Goal: Transaction & Acquisition: Obtain resource

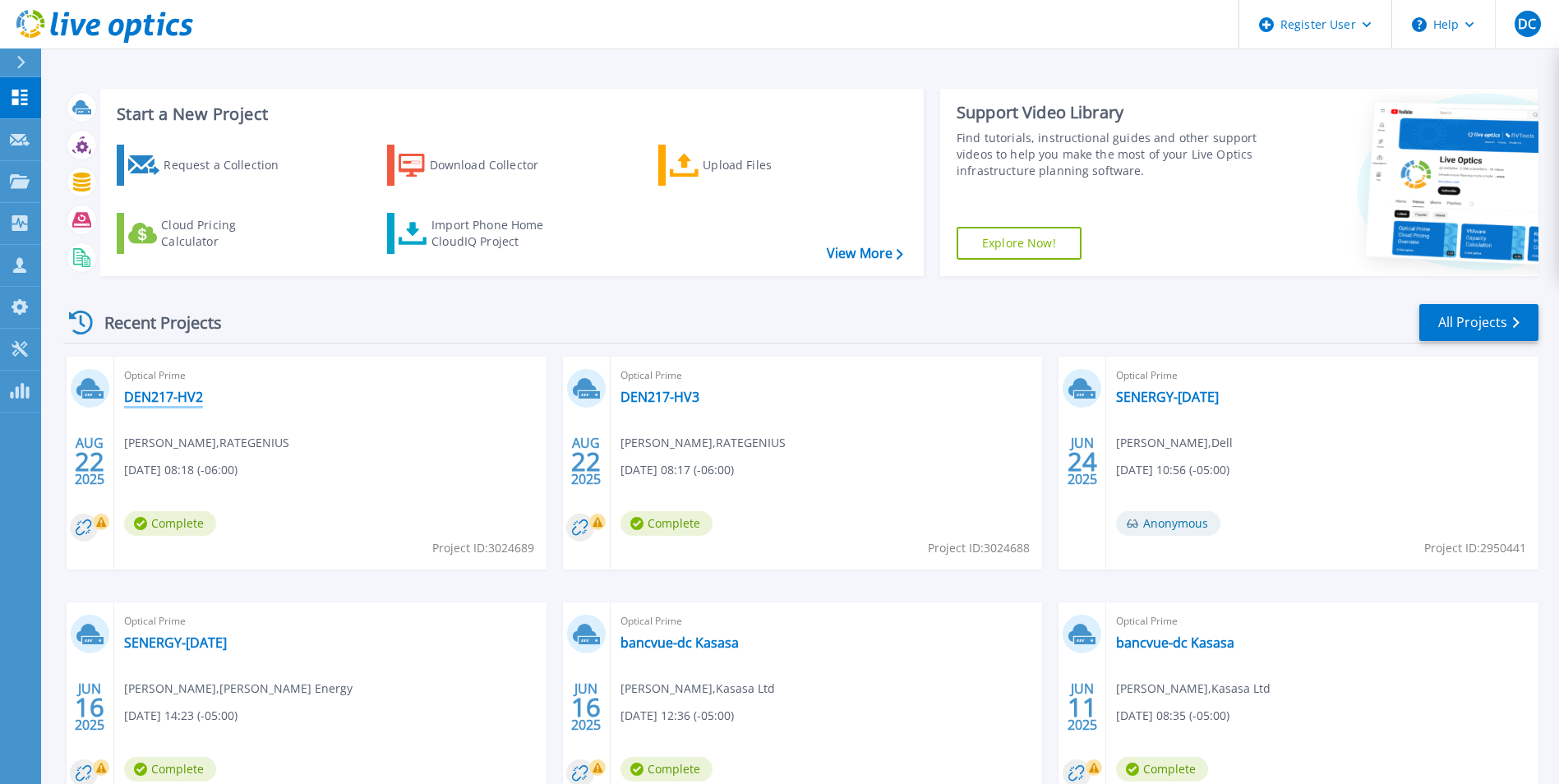
click at [148, 384] on span "Optical Prime" at bounding box center [331, 375] width 413 height 18
click at [148, 391] on link "DEN217-HV2" at bounding box center [164, 397] width 79 height 17
click at [656, 399] on link "DEN217-HV3" at bounding box center [660, 397] width 79 height 17
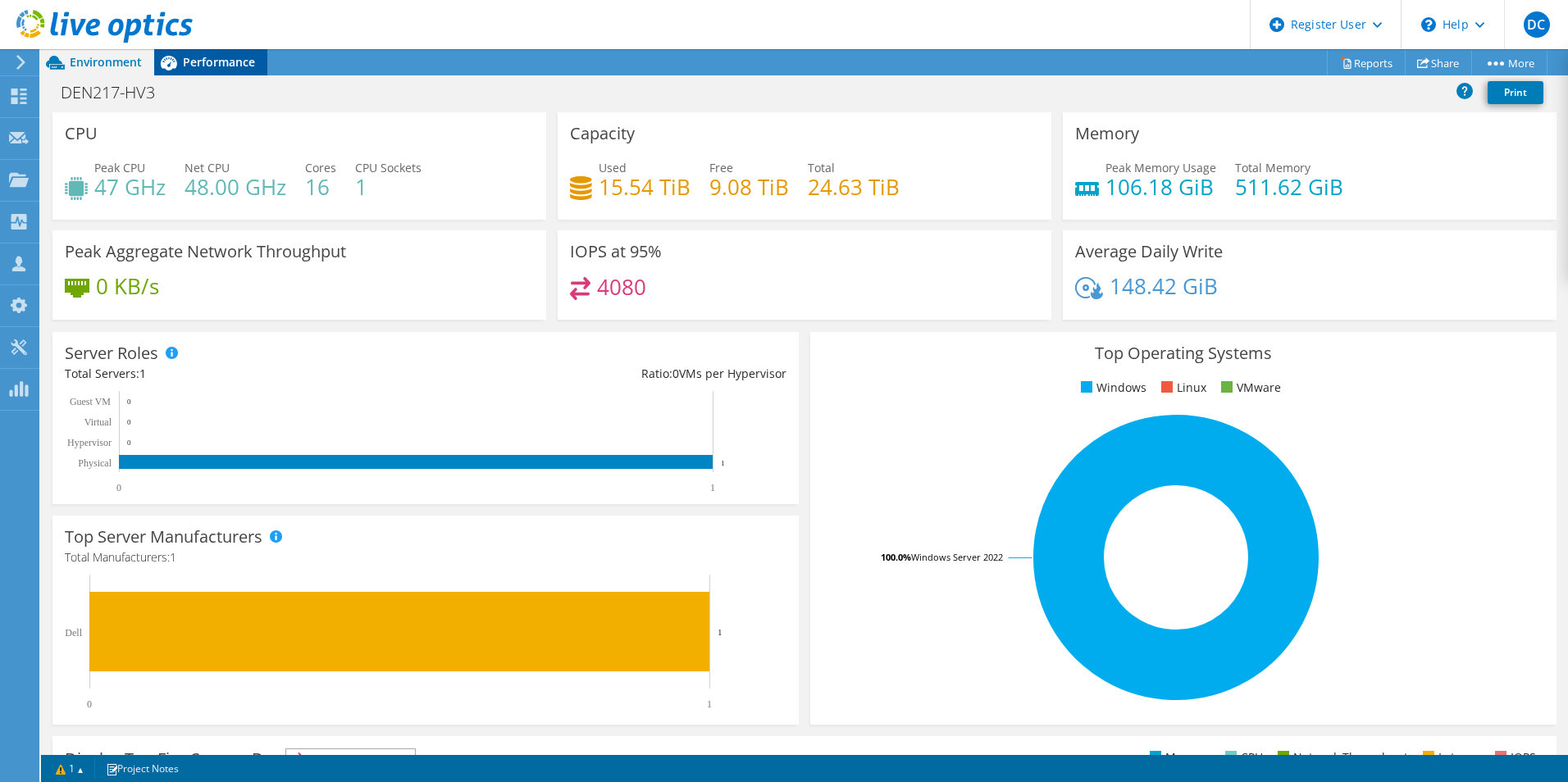
click at [193, 64] on span "Performance" at bounding box center [219, 62] width 72 height 16
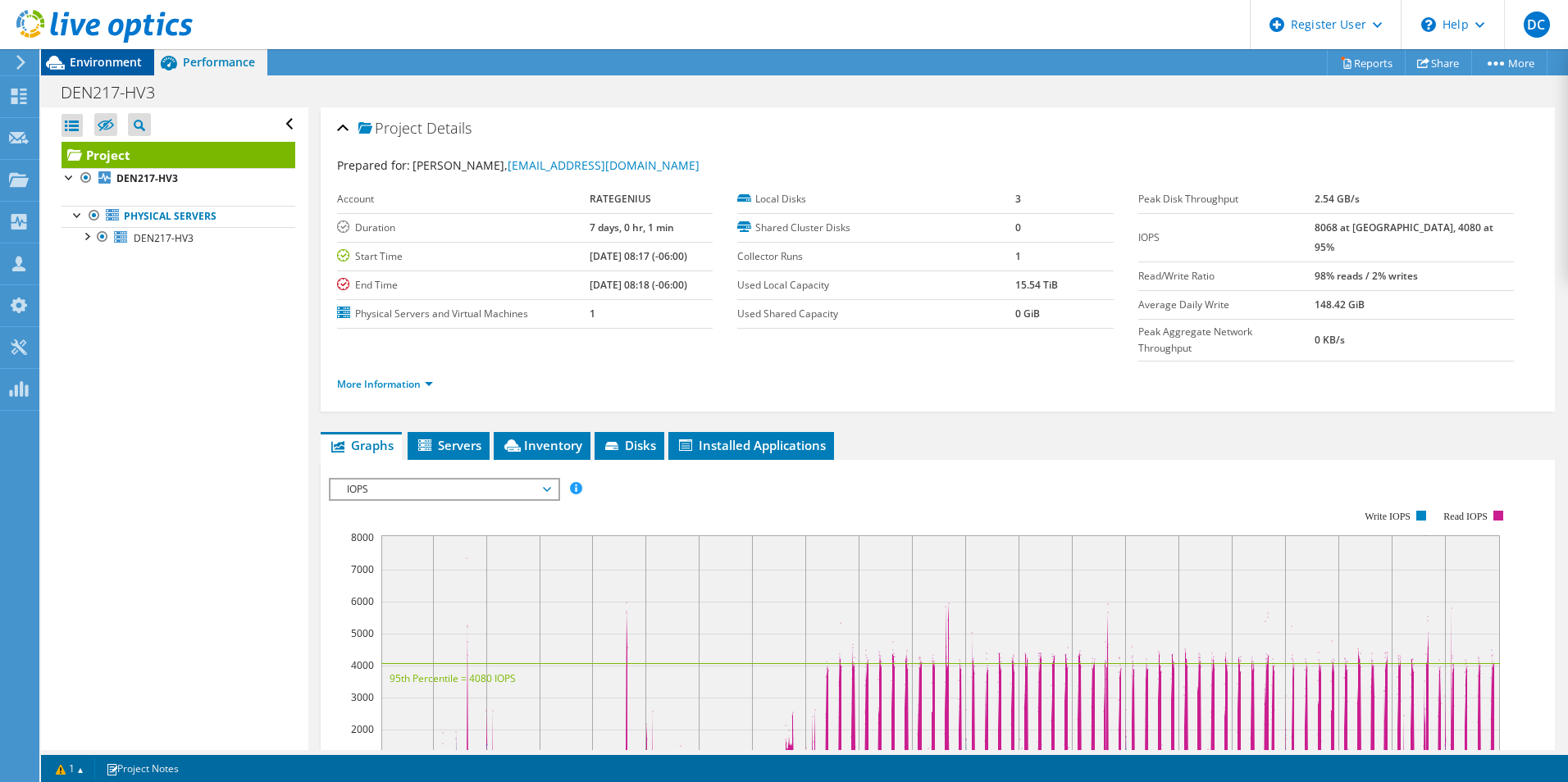
click at [109, 56] on span "Environment" at bounding box center [105, 62] width 72 height 16
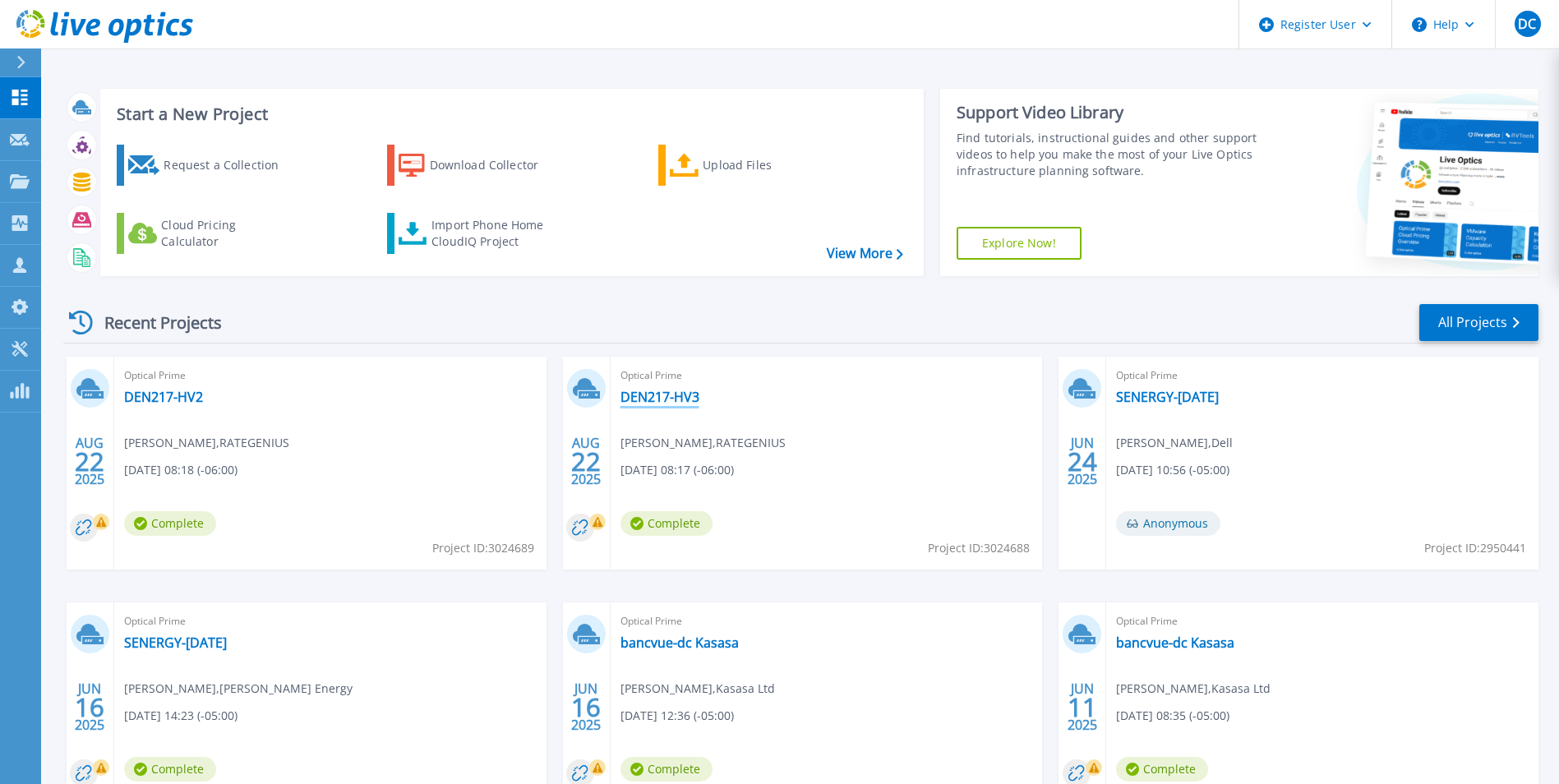
click at [637, 396] on link "DEN217-HV3" at bounding box center [660, 397] width 79 height 17
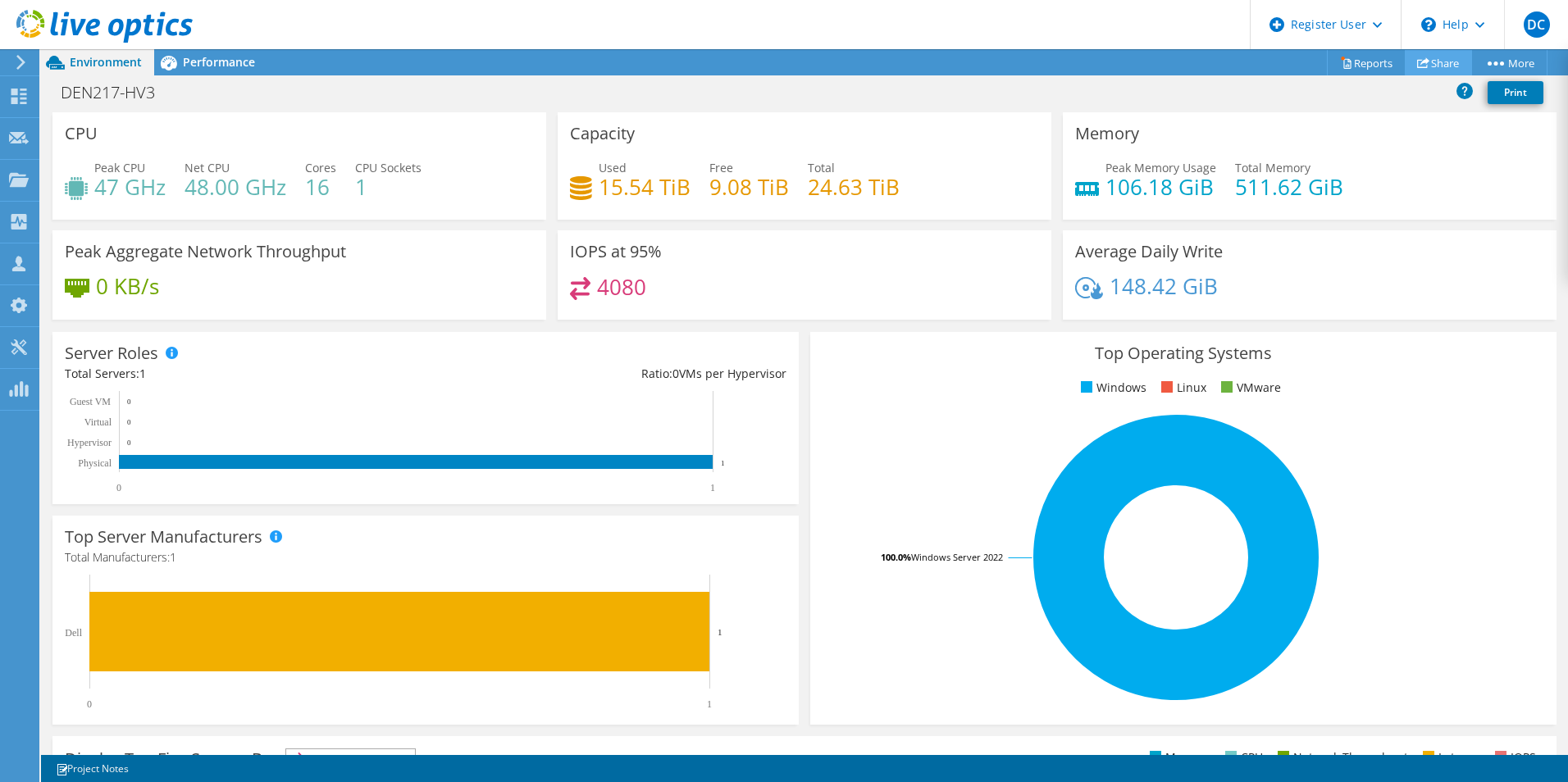
click at [1434, 57] on link "Share" at bounding box center [1438, 62] width 67 height 25
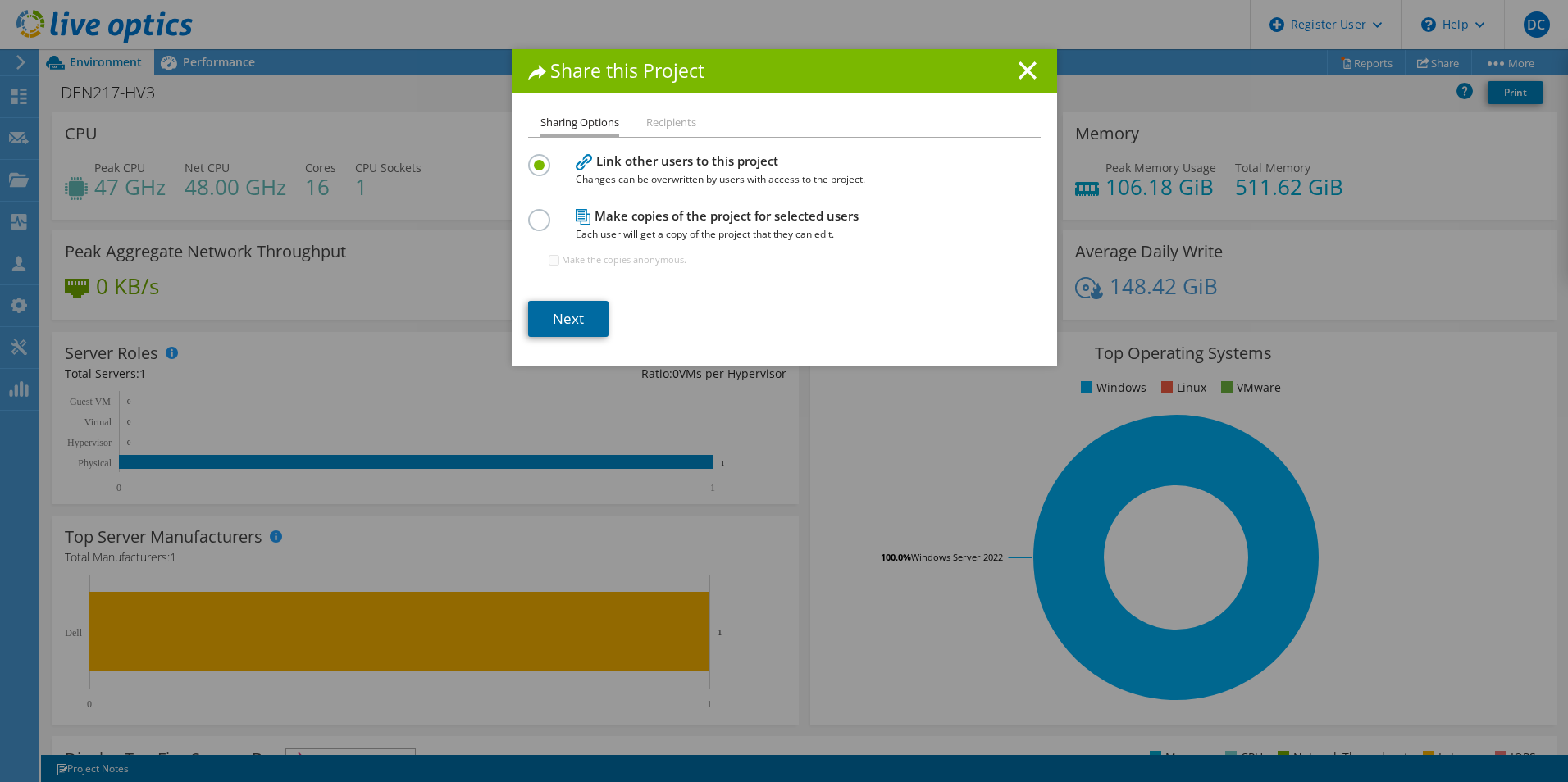
click at [566, 330] on link "Next" at bounding box center [568, 319] width 81 height 36
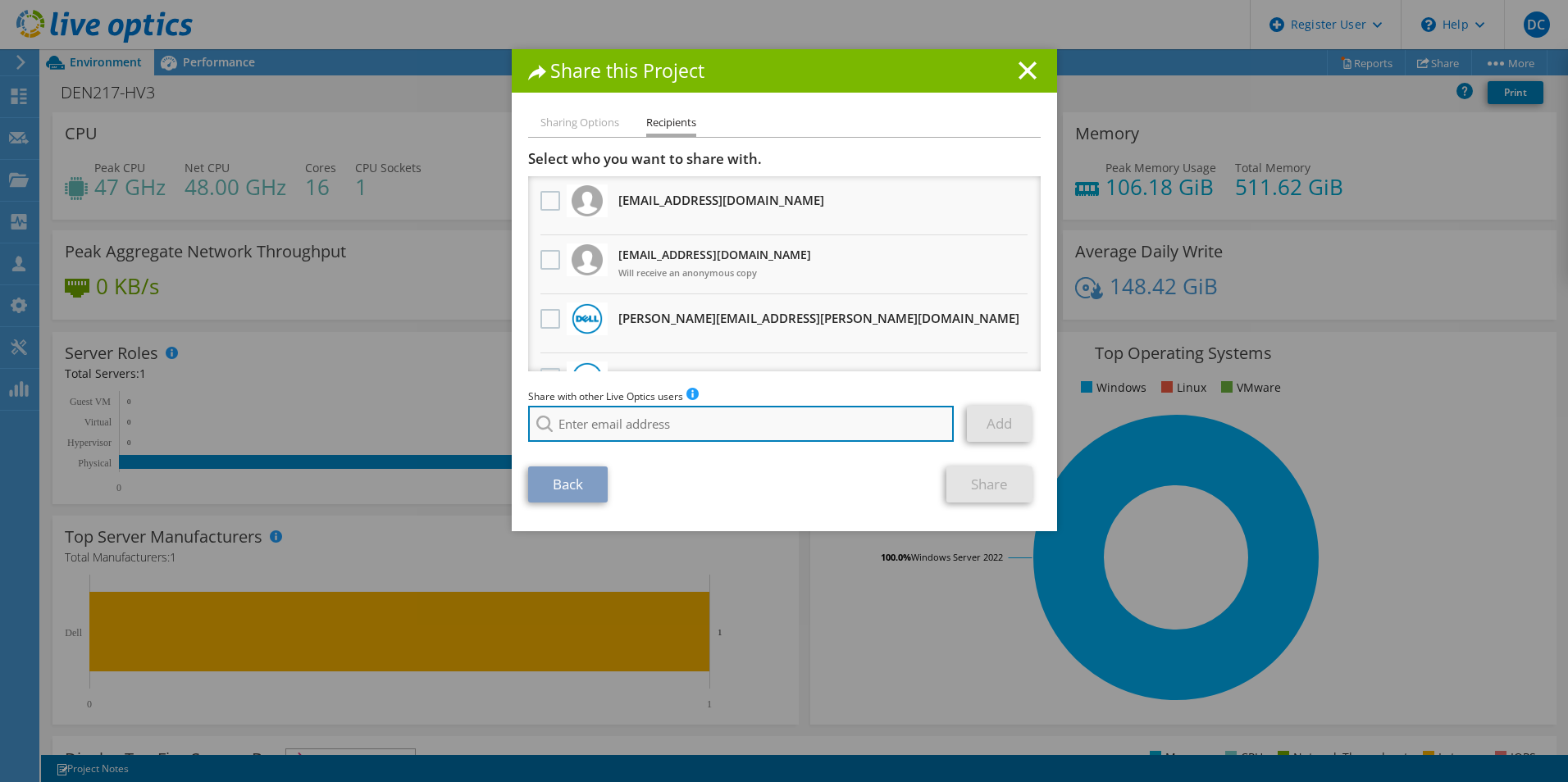
click at [572, 431] on input "search" at bounding box center [741, 424] width 426 height 36
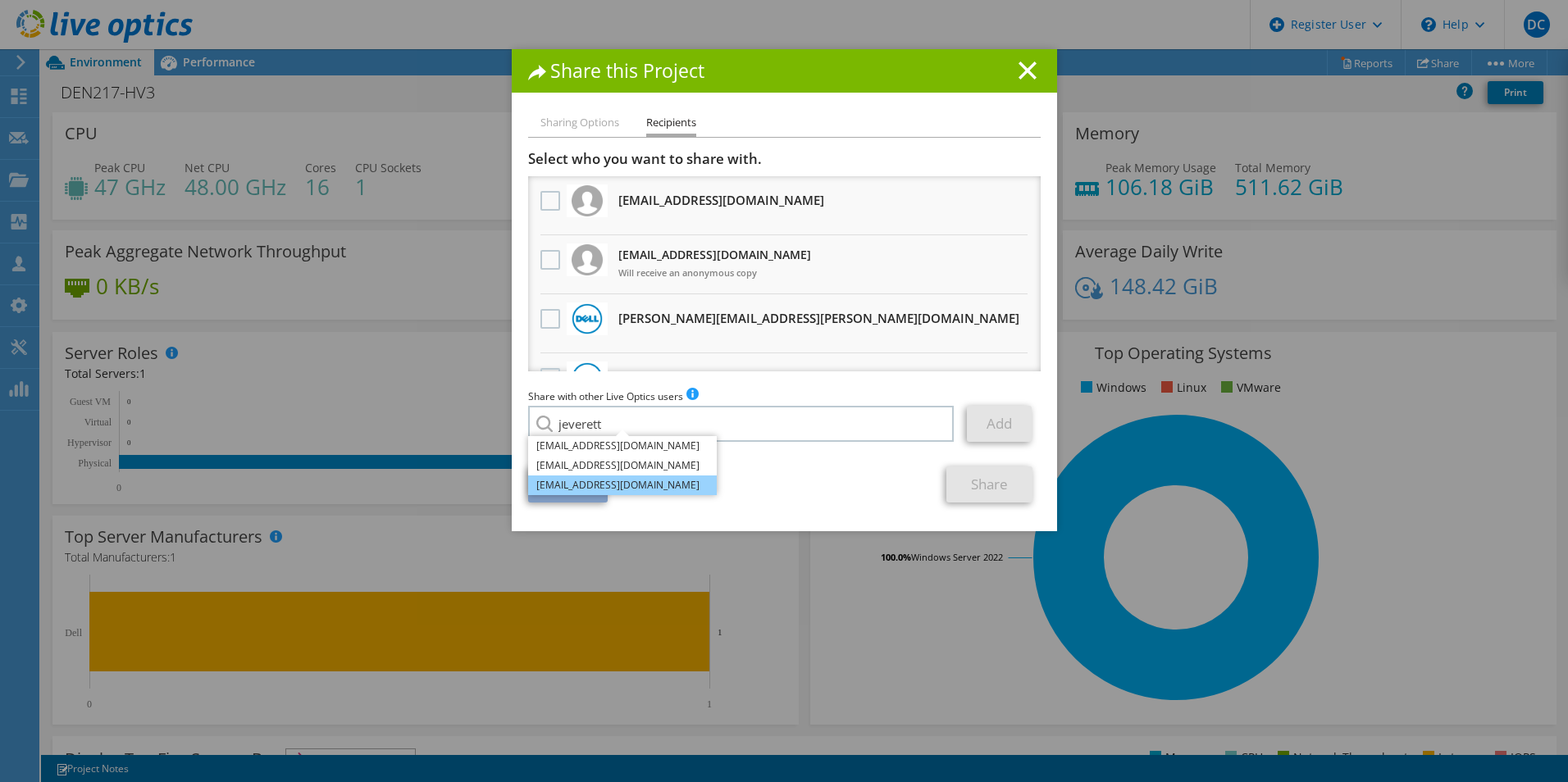
click at [613, 478] on li "jeverett@redesign-group.com" at bounding box center [622, 485] width 188 height 20
type input "jeverett@redesign-group.com"
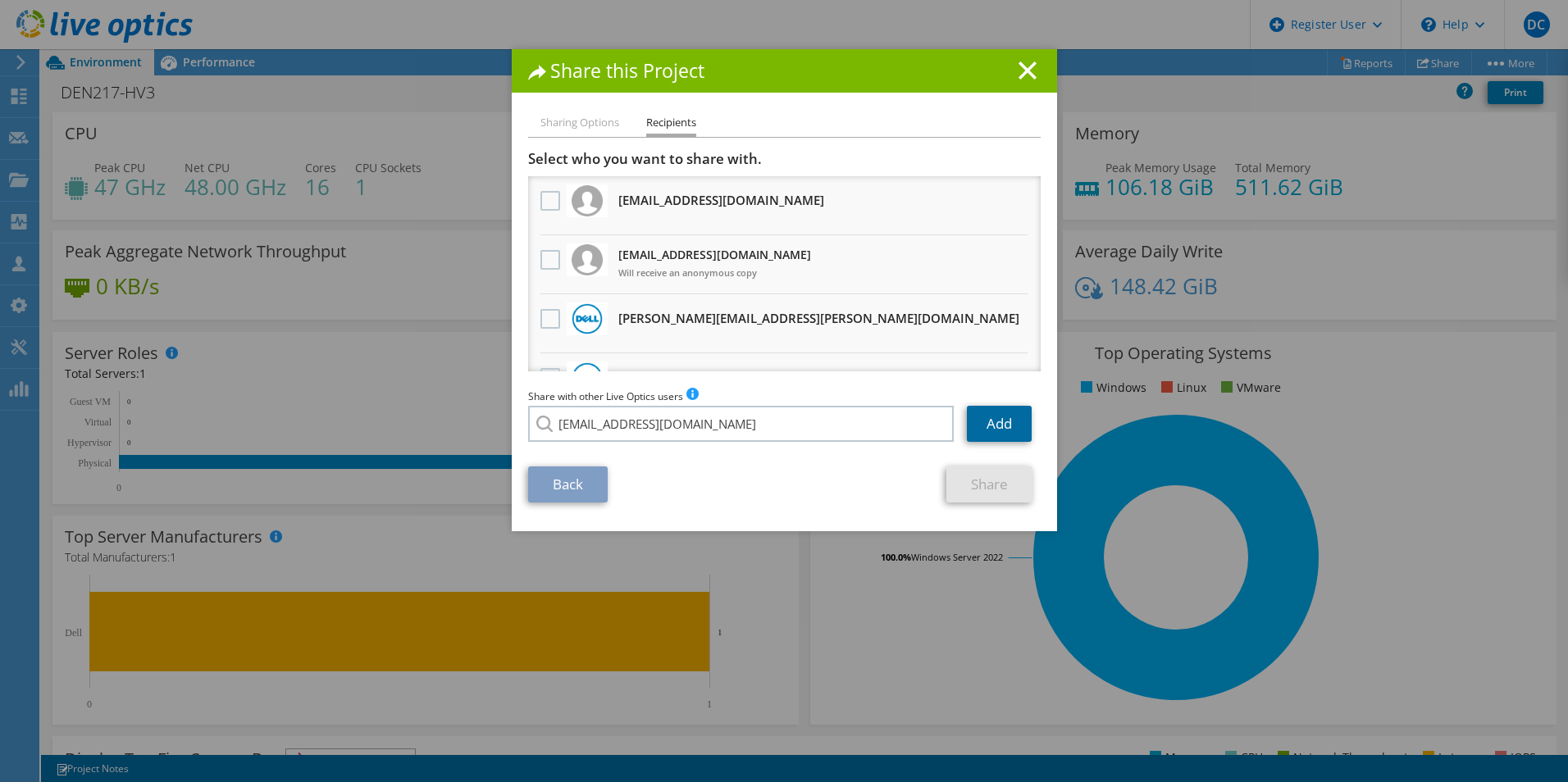
click at [990, 424] on link "Add" at bounding box center [998, 424] width 65 height 36
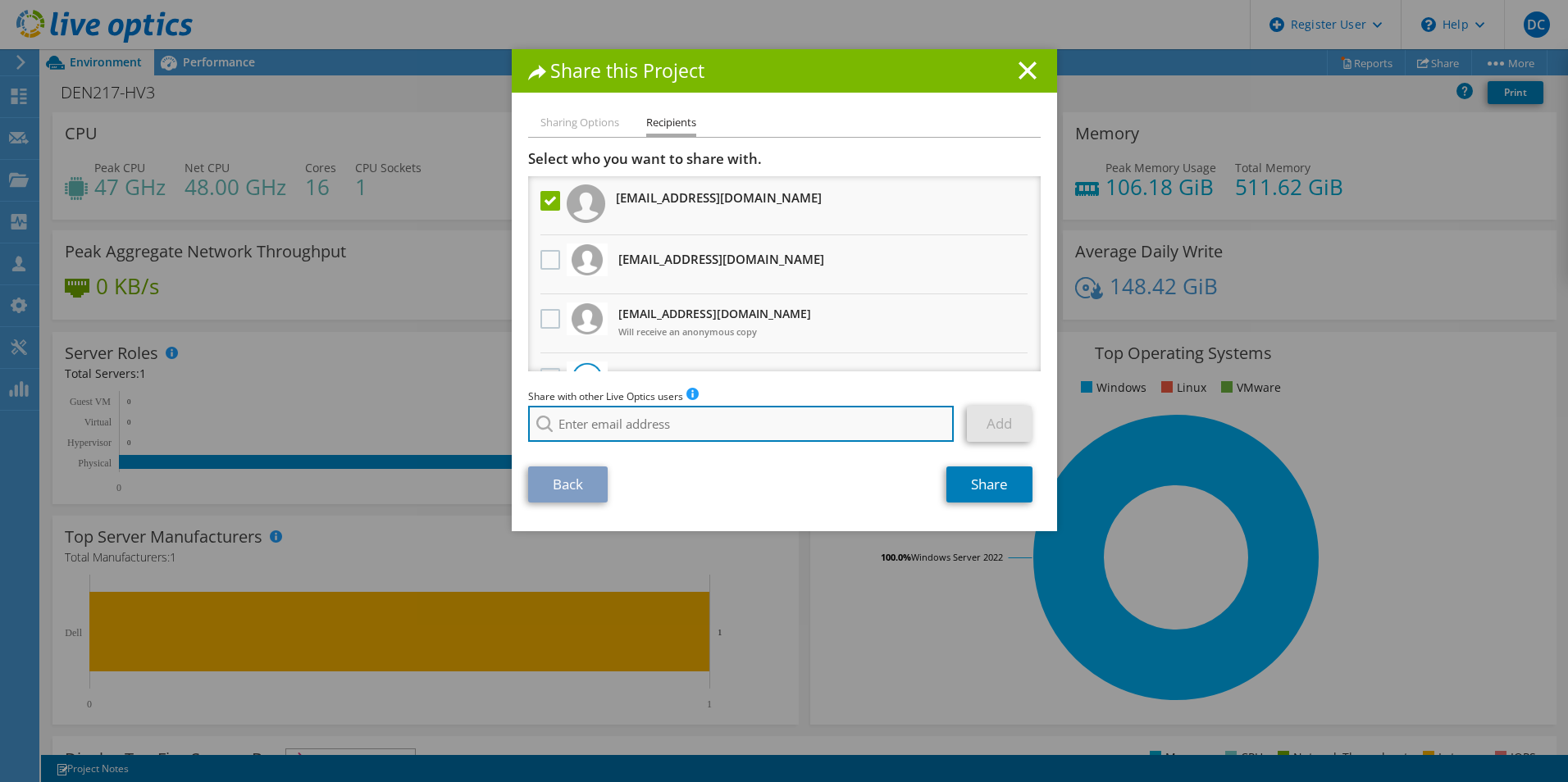
click at [748, 430] on input "search" at bounding box center [741, 424] width 426 height 36
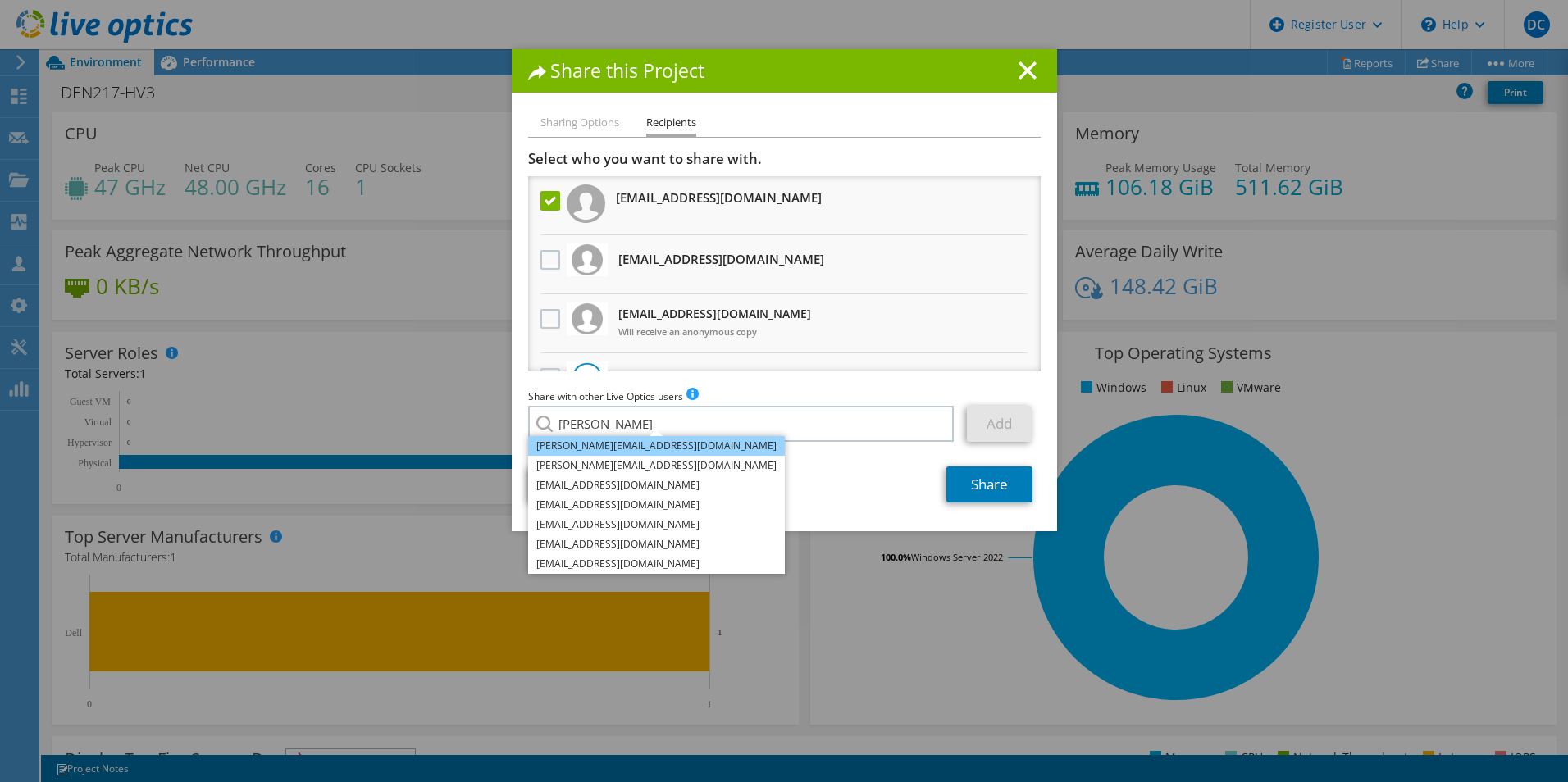
click at [651, 447] on li "[PERSON_NAME][EMAIL_ADDRESS][DOMAIN_NAME]" at bounding box center [656, 445] width 257 height 20
type input "khunt@redesign-group.com"
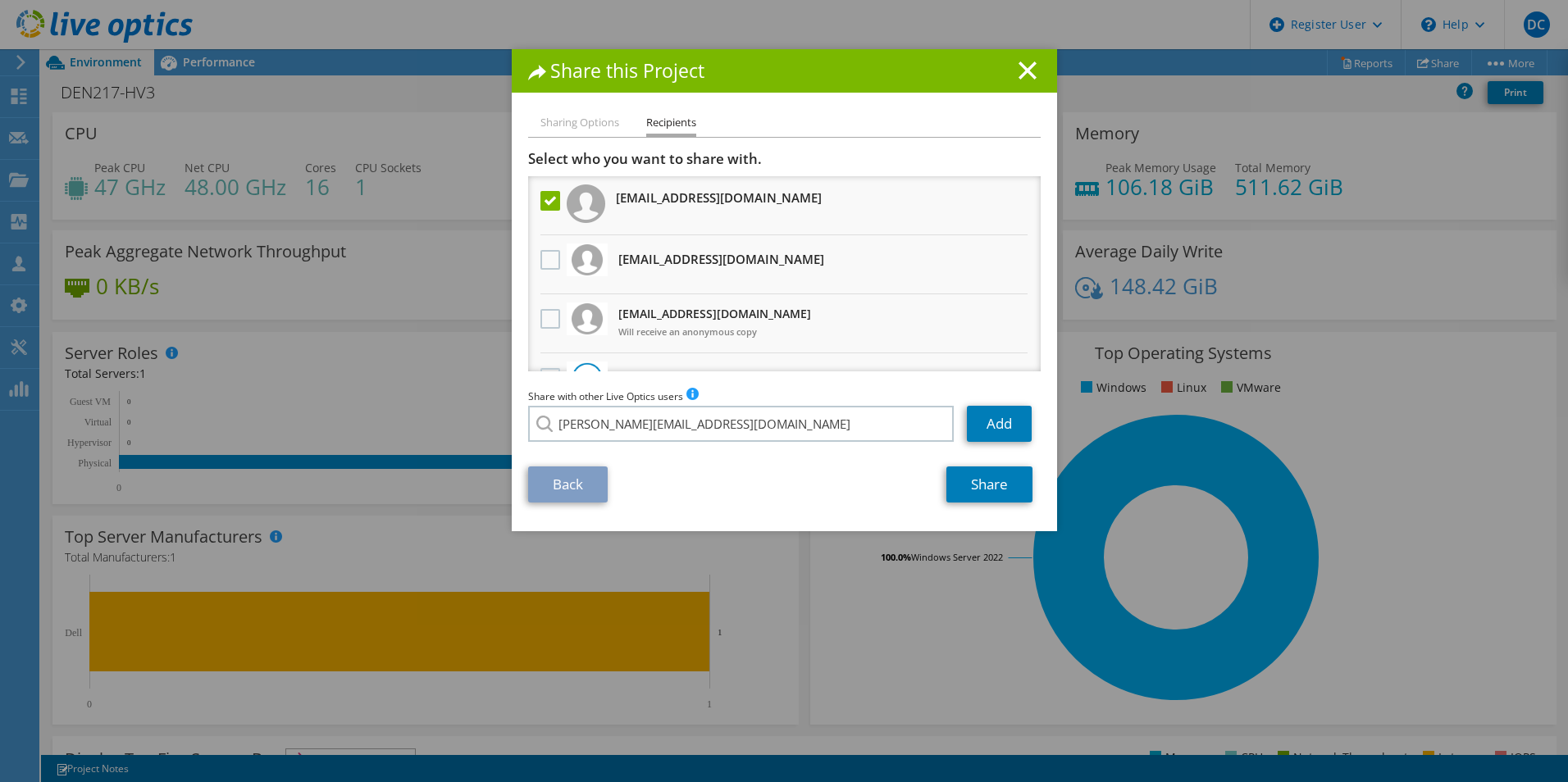
click at [876, 496] on div "Back Share" at bounding box center [784, 484] width 512 height 36
click at [994, 417] on link "Add" at bounding box center [998, 424] width 65 height 36
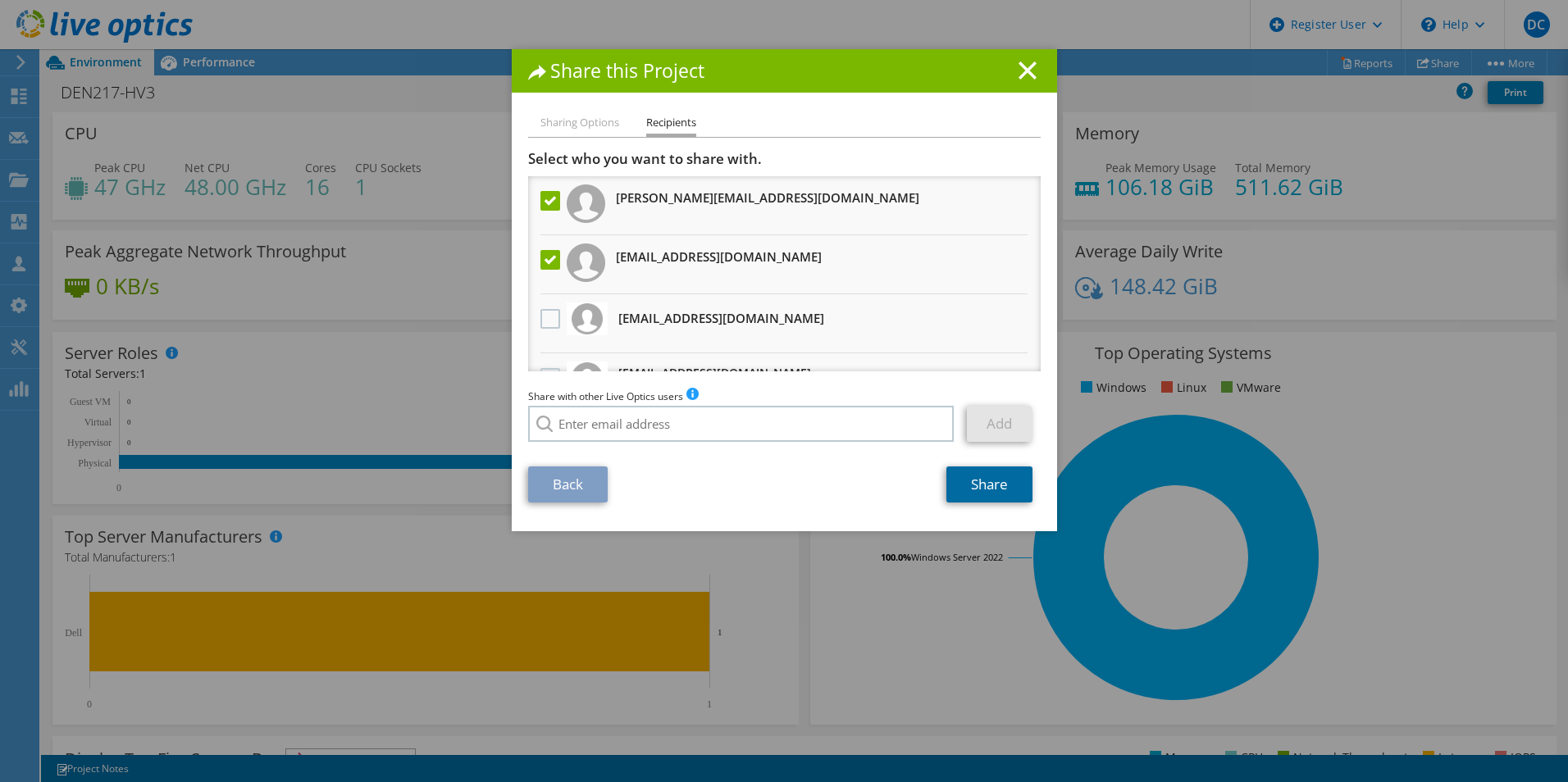
click at [979, 478] on link "Share" at bounding box center [989, 484] width 86 height 36
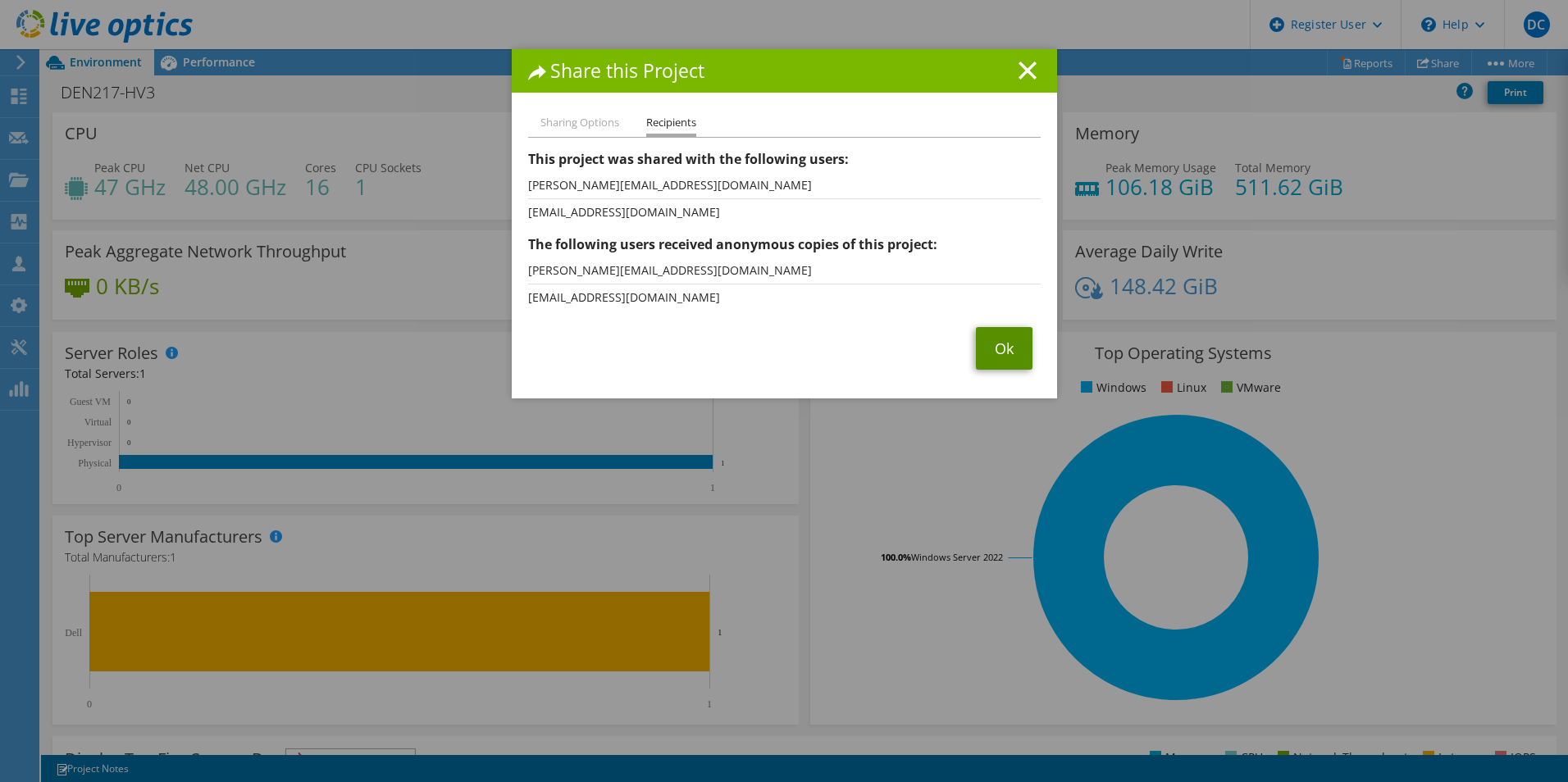
click at [984, 348] on link "Ok" at bounding box center [1004, 348] width 56 height 43
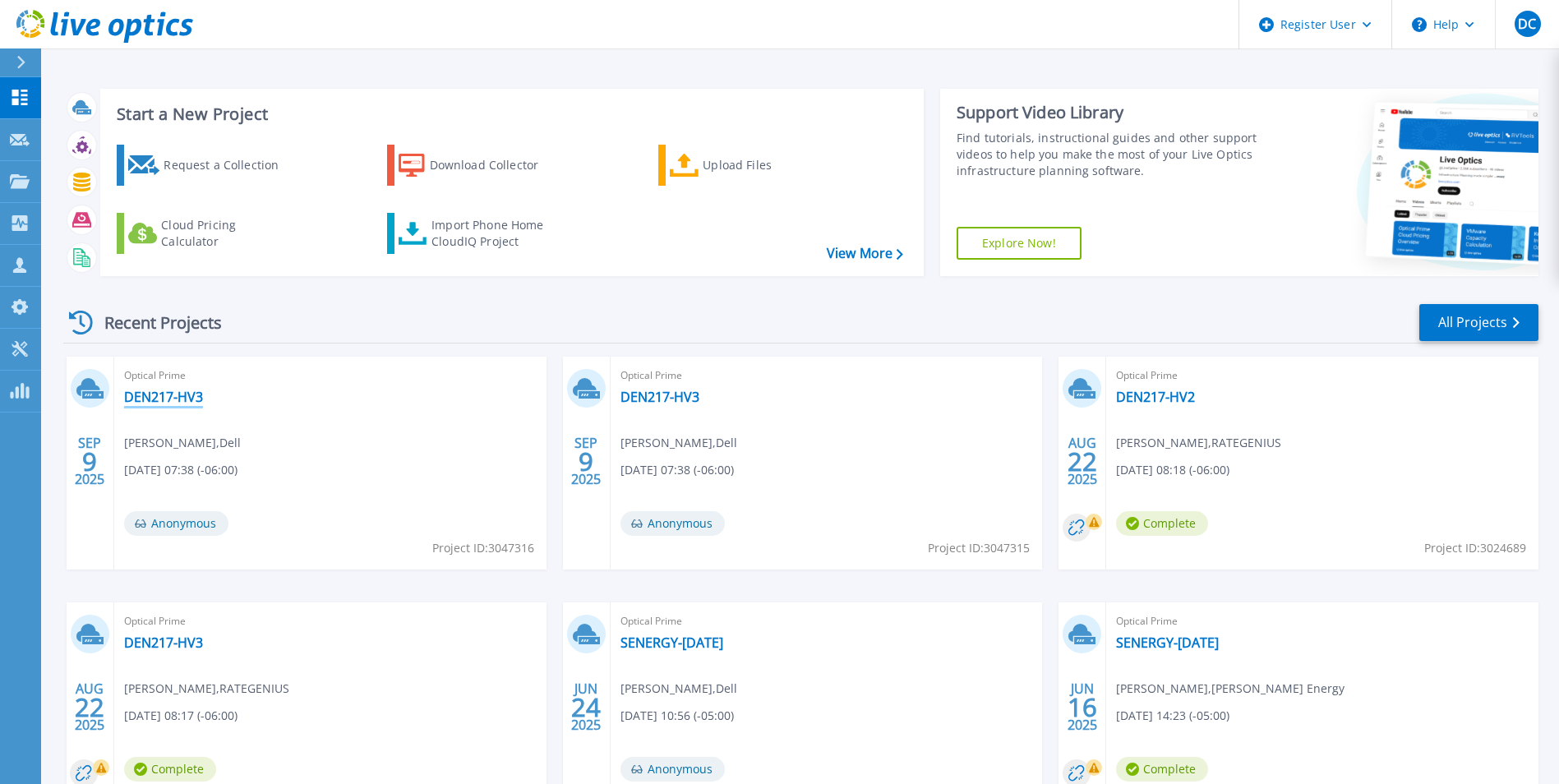
click at [186, 397] on link "DEN217-HV3" at bounding box center [164, 397] width 79 height 17
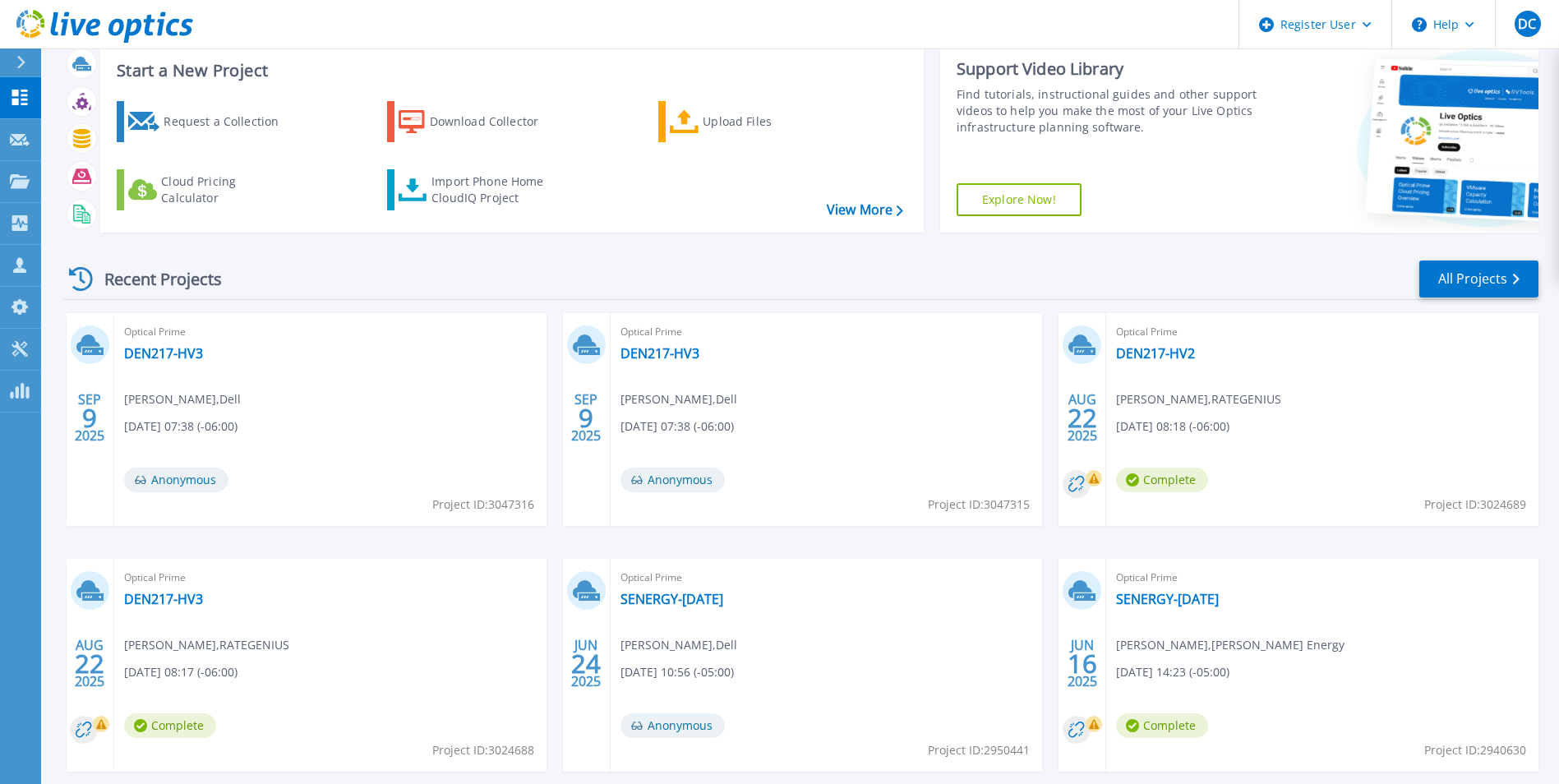
scroll to position [82, 0]
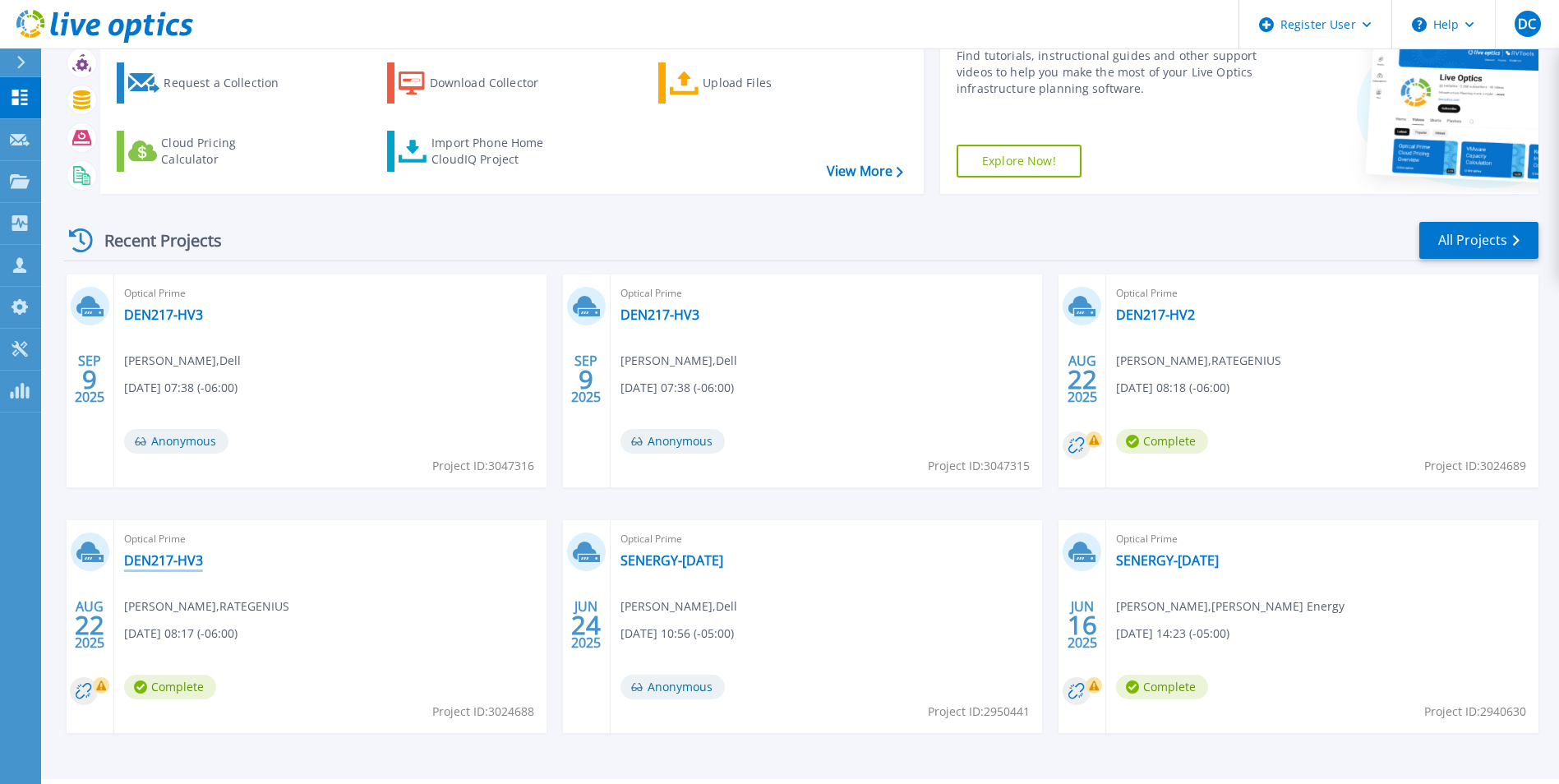
click at [135, 563] on link "DEN217-HV3" at bounding box center [164, 560] width 79 height 17
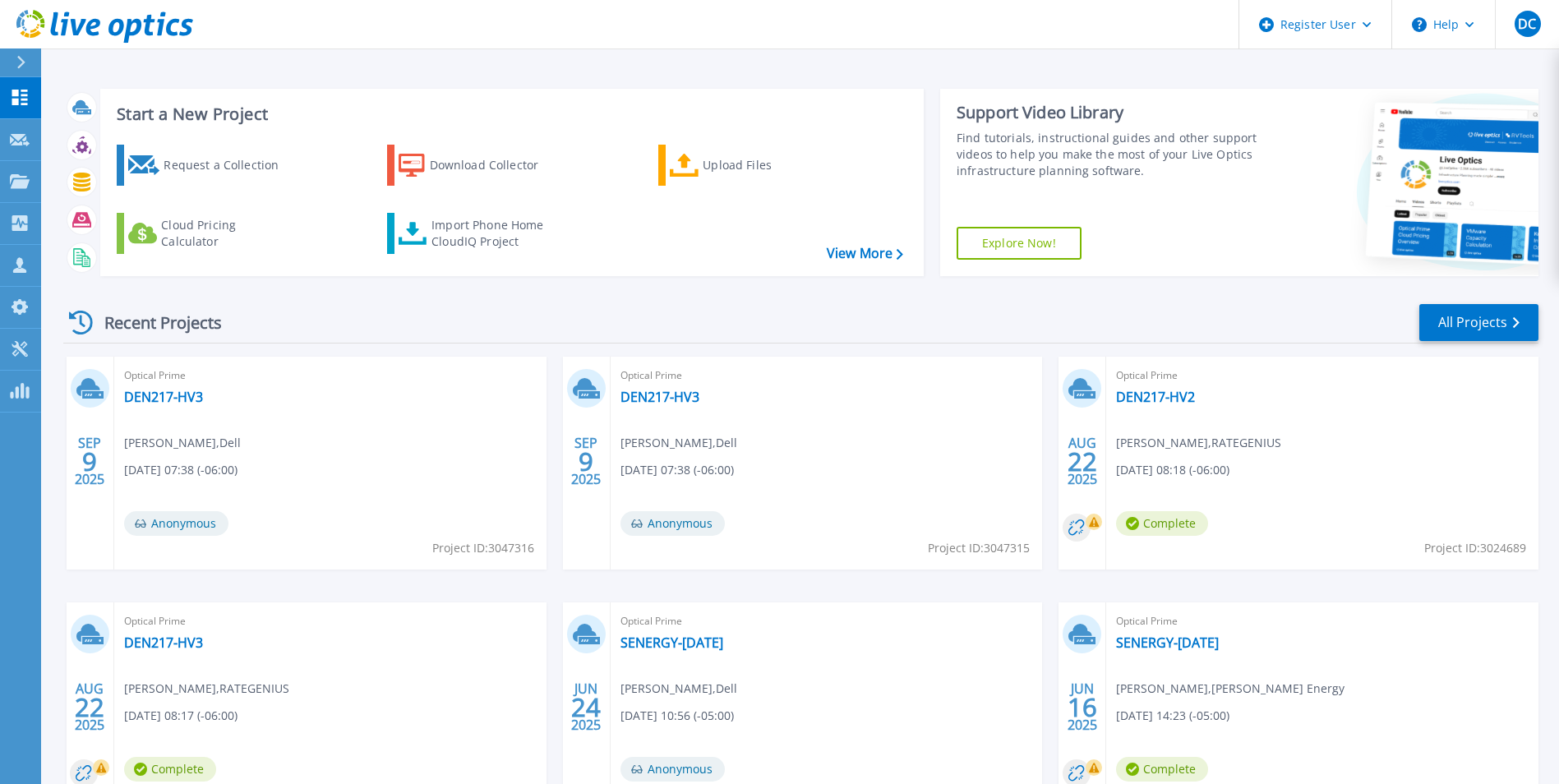
click at [647, 406] on div "Optical Prime DEN217-HV3 Dylan Ceslak , Dell 09/09/2025, 07:38 (-06:00) Anonymo…" at bounding box center [827, 463] width 433 height 213
click at [648, 401] on link "DEN217-HV3" at bounding box center [660, 397] width 79 height 17
click at [1148, 395] on link "DEN217-HV2" at bounding box center [1155, 397] width 79 height 17
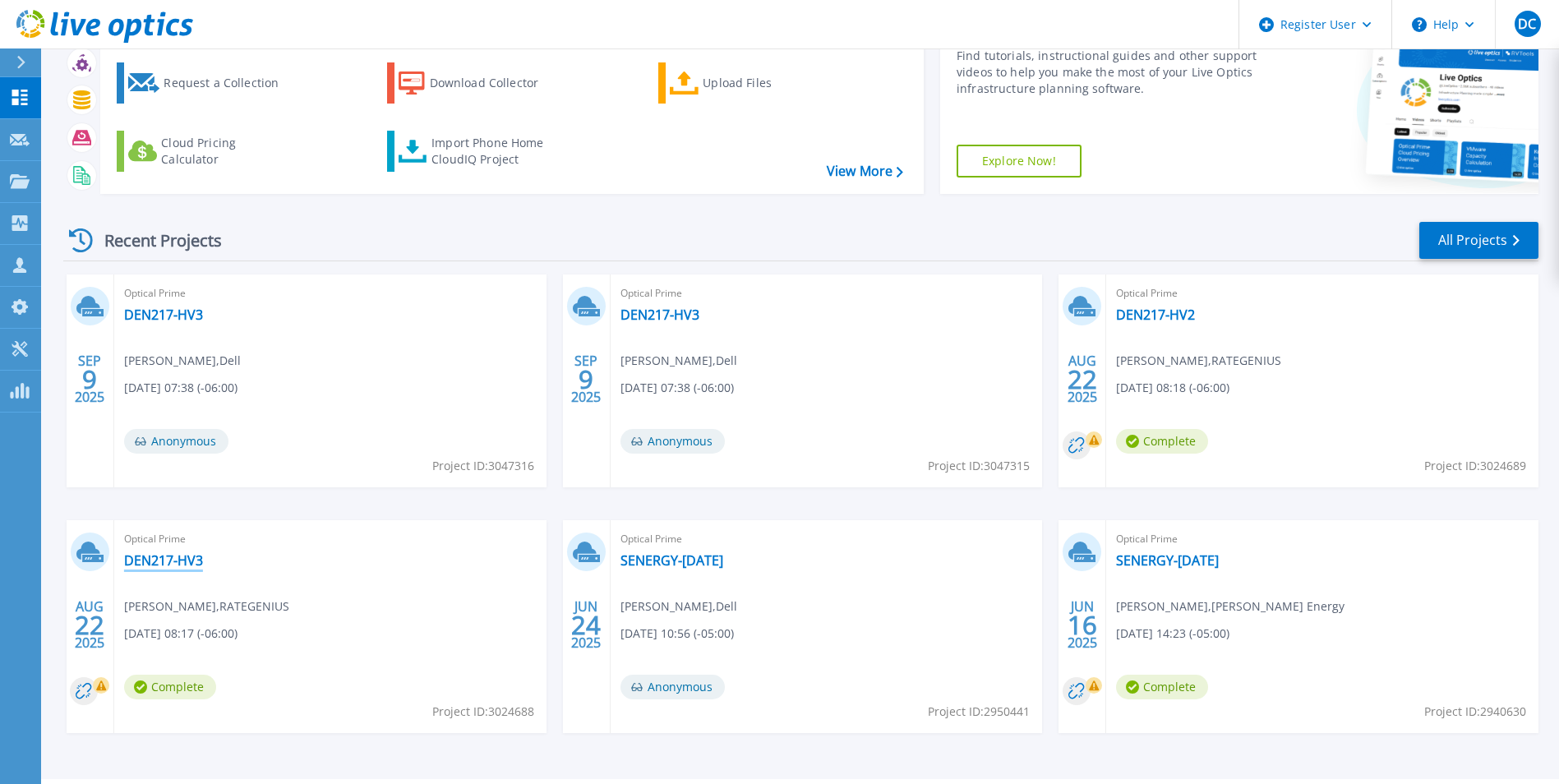
click at [190, 554] on link "DEN217-HV3" at bounding box center [164, 560] width 79 height 17
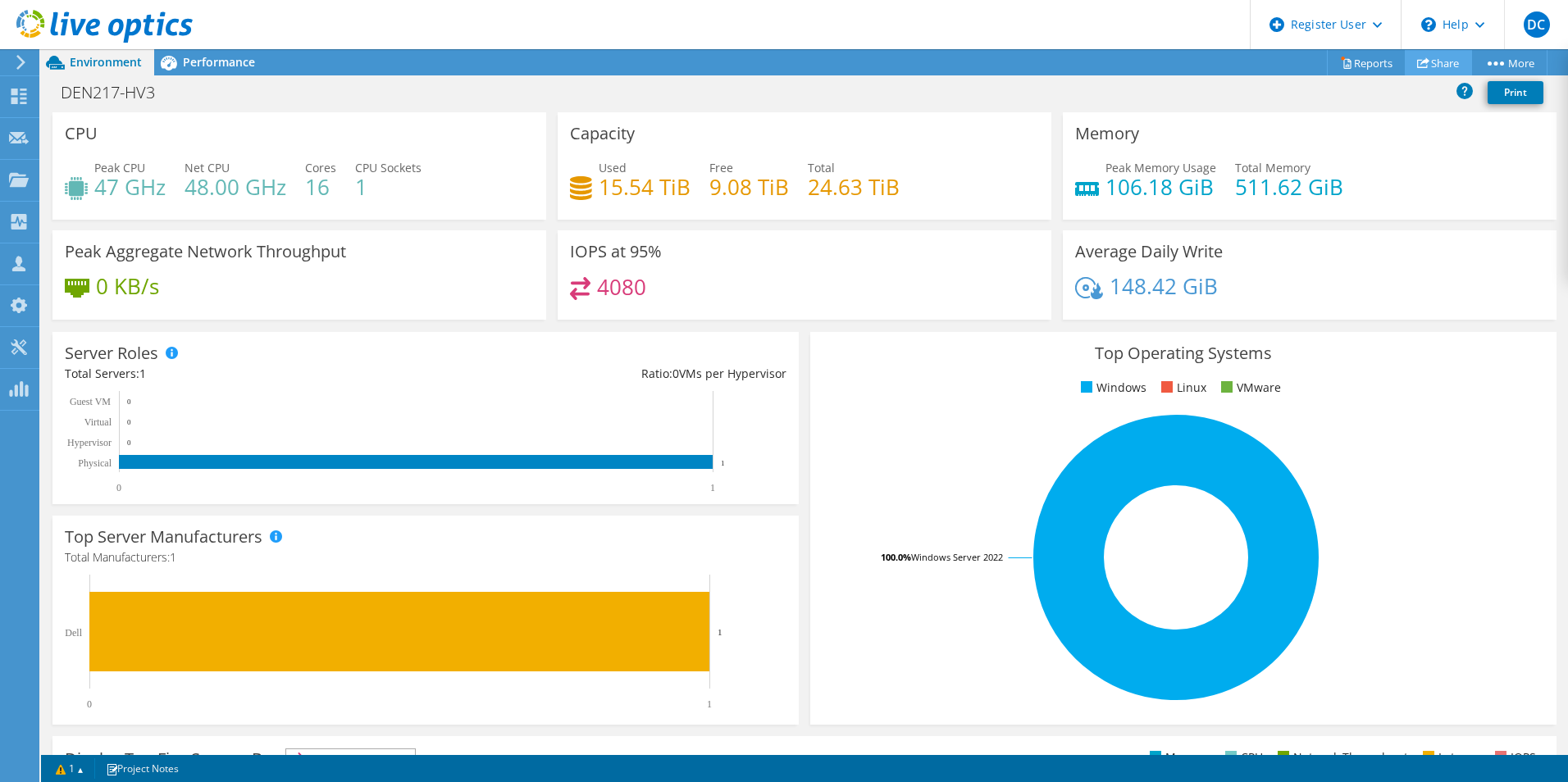
click at [1422, 61] on link "Share" at bounding box center [1438, 62] width 67 height 25
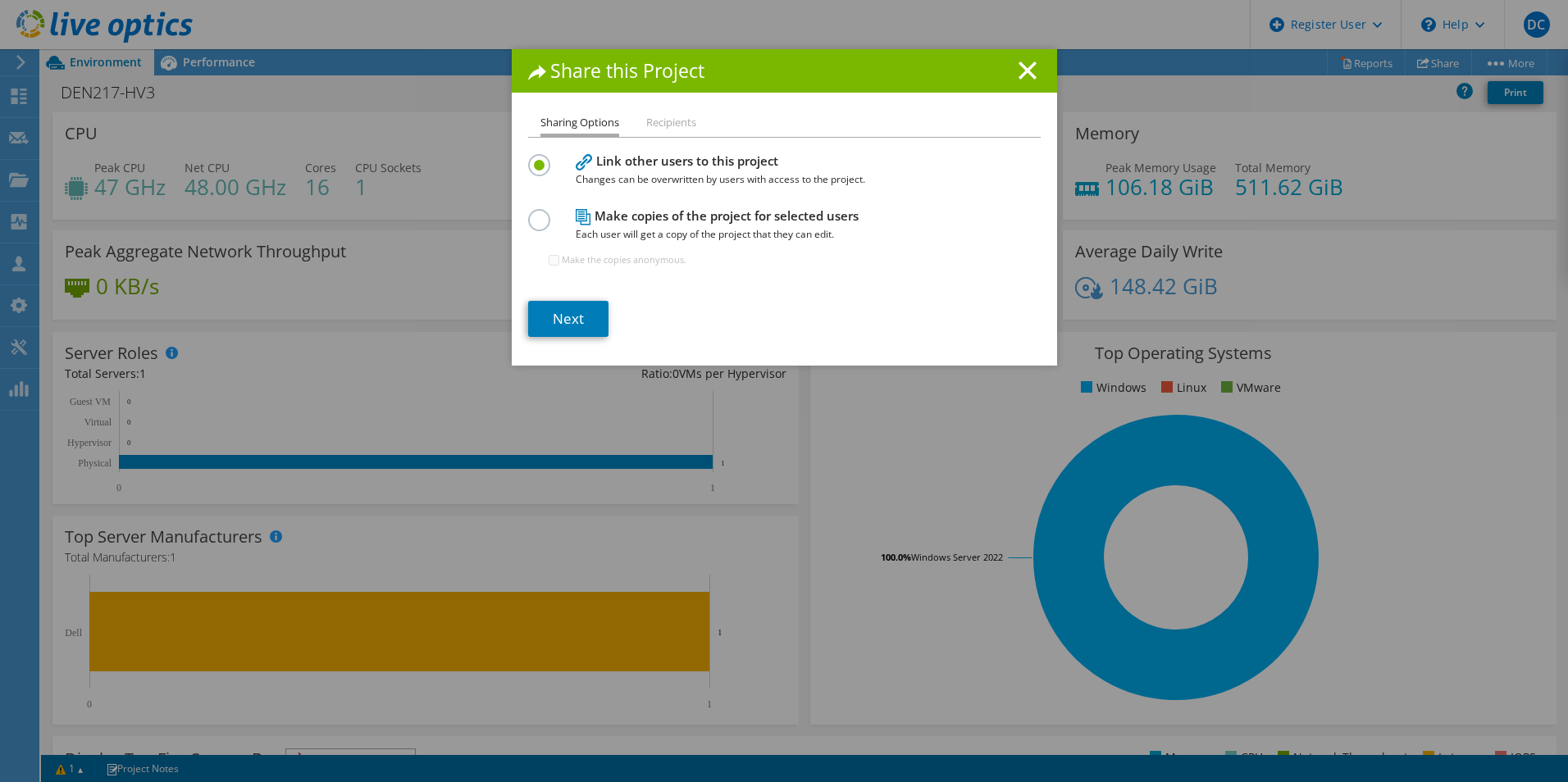
click at [656, 122] on li "Recipients" at bounding box center [671, 123] width 50 height 21
click at [578, 302] on link "Next" at bounding box center [568, 319] width 81 height 36
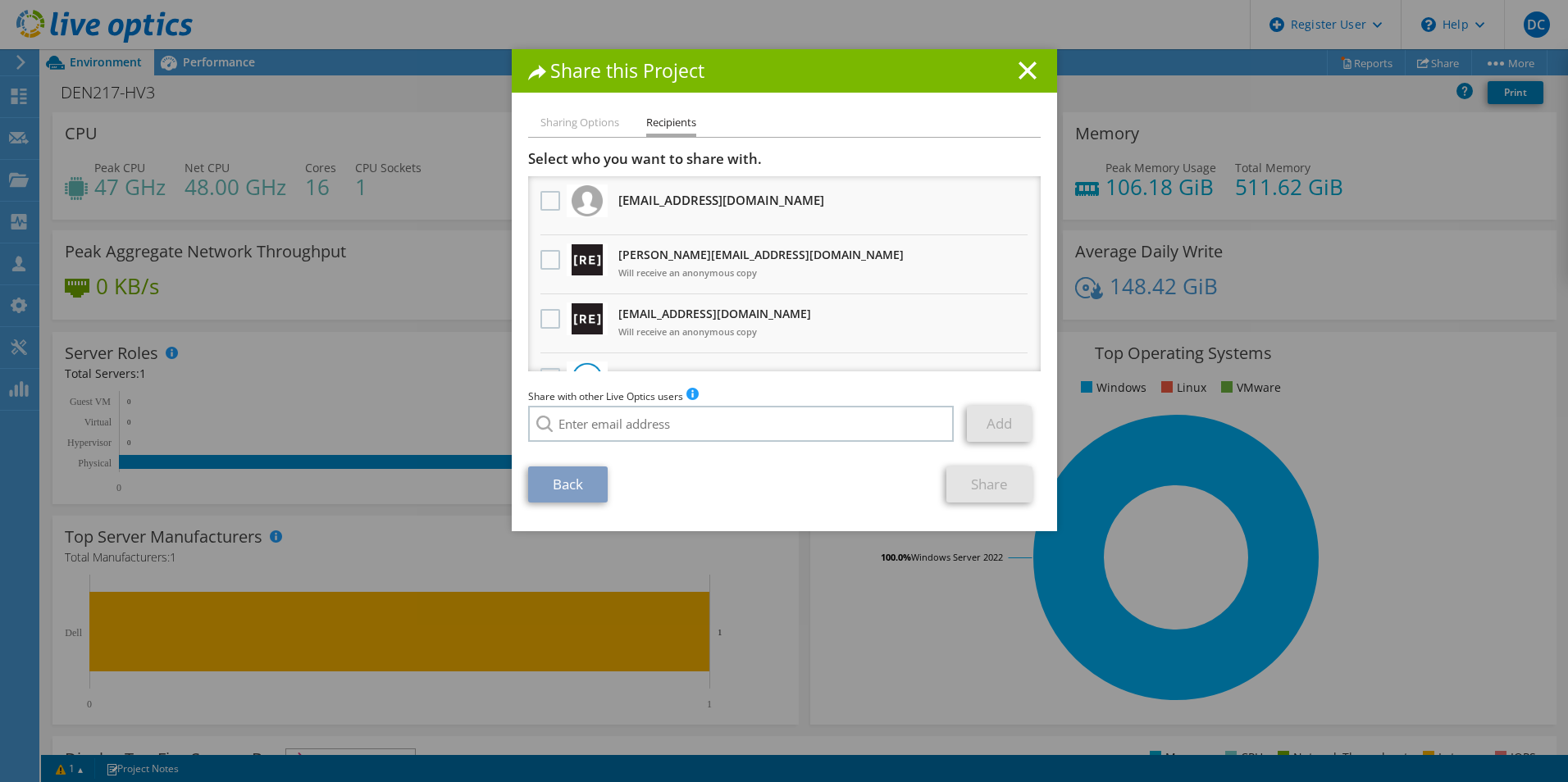
click at [1040, 74] on div "Share this Project" at bounding box center [784, 71] width 545 height 43
click at [1028, 69] on icon at bounding box center [1027, 70] width 18 height 18
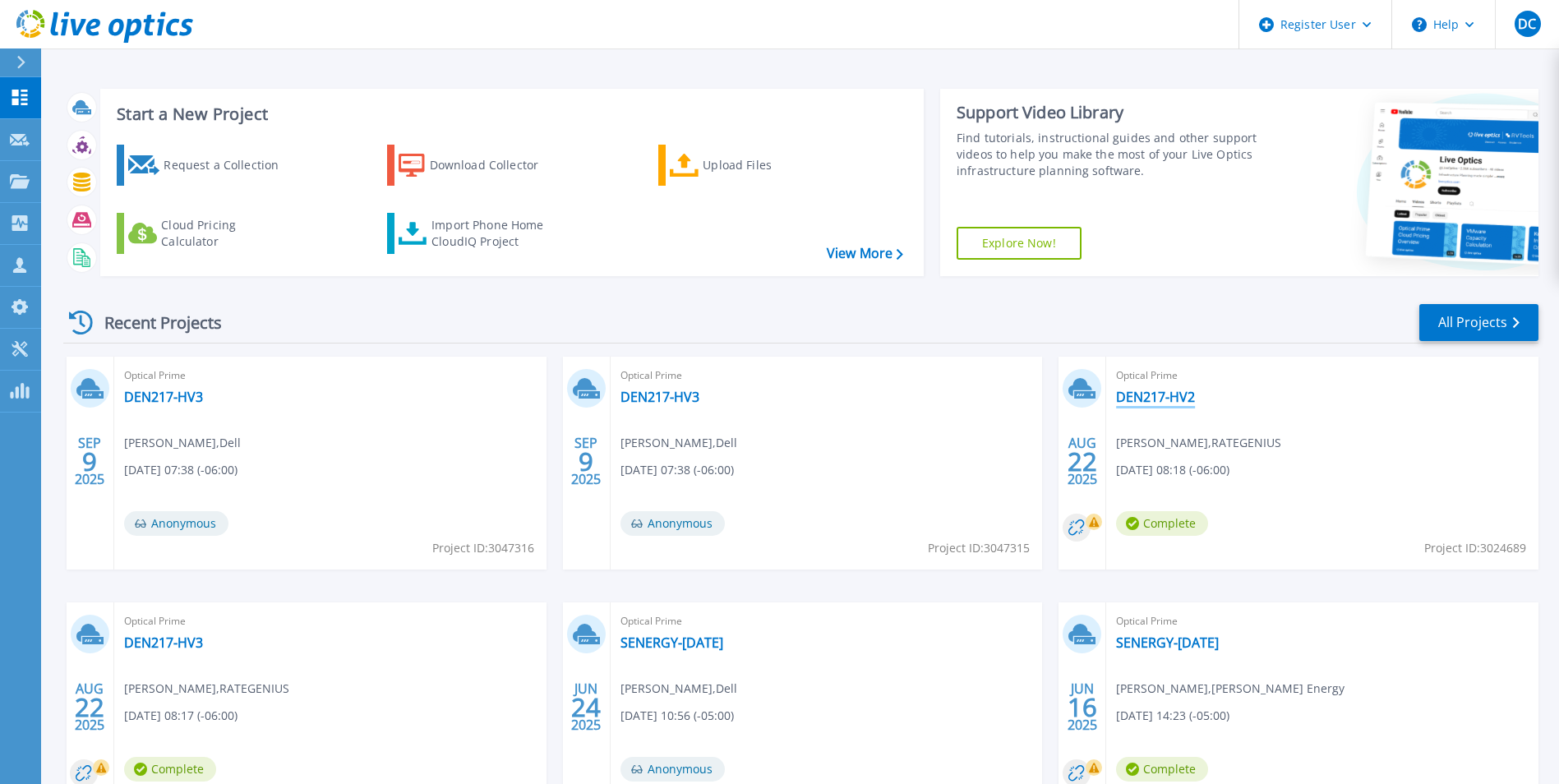
click at [1138, 392] on link "DEN217-HV2" at bounding box center [1155, 397] width 79 height 17
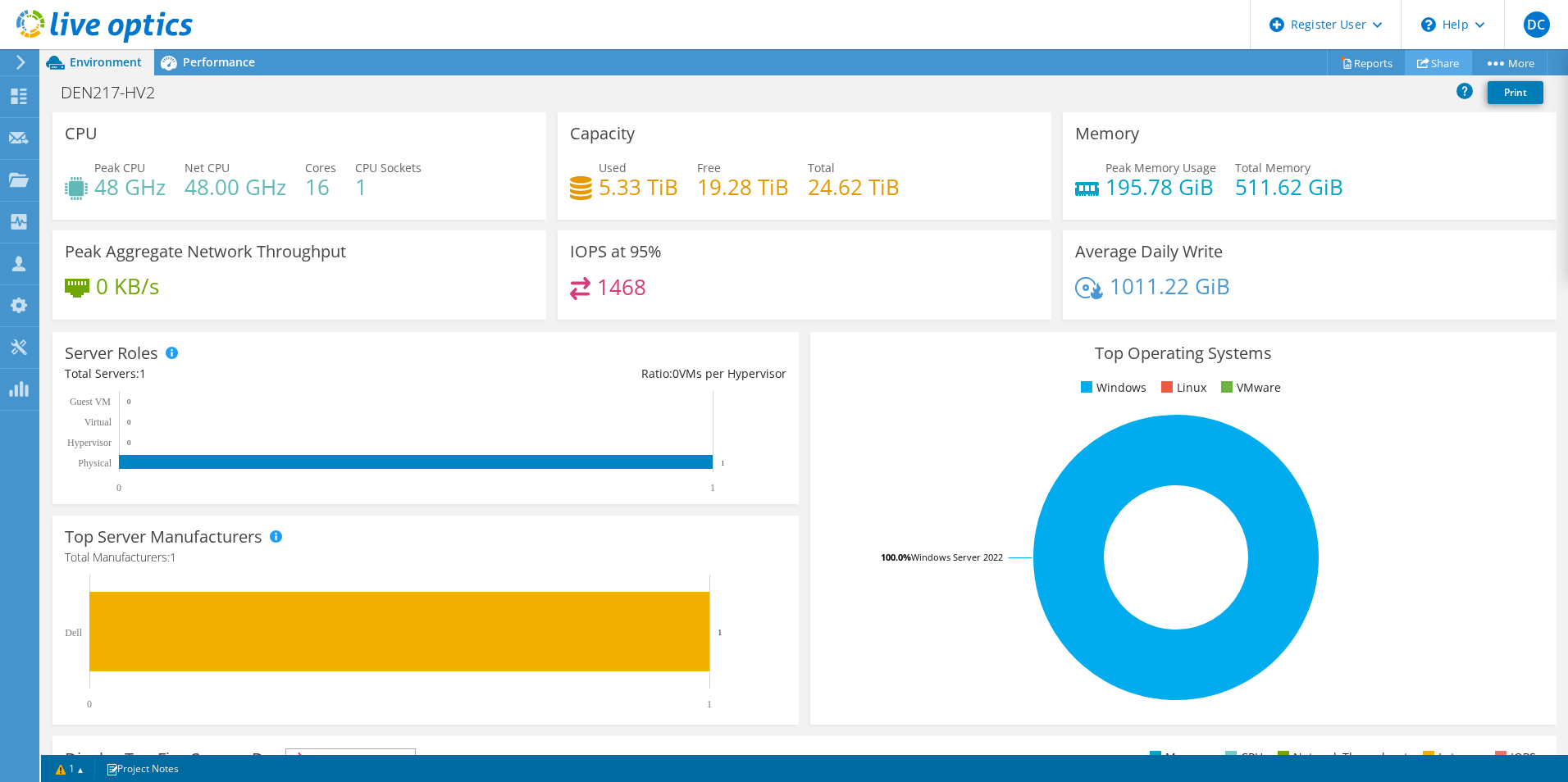
click at [1423, 69] on link "Share" at bounding box center [1438, 62] width 67 height 25
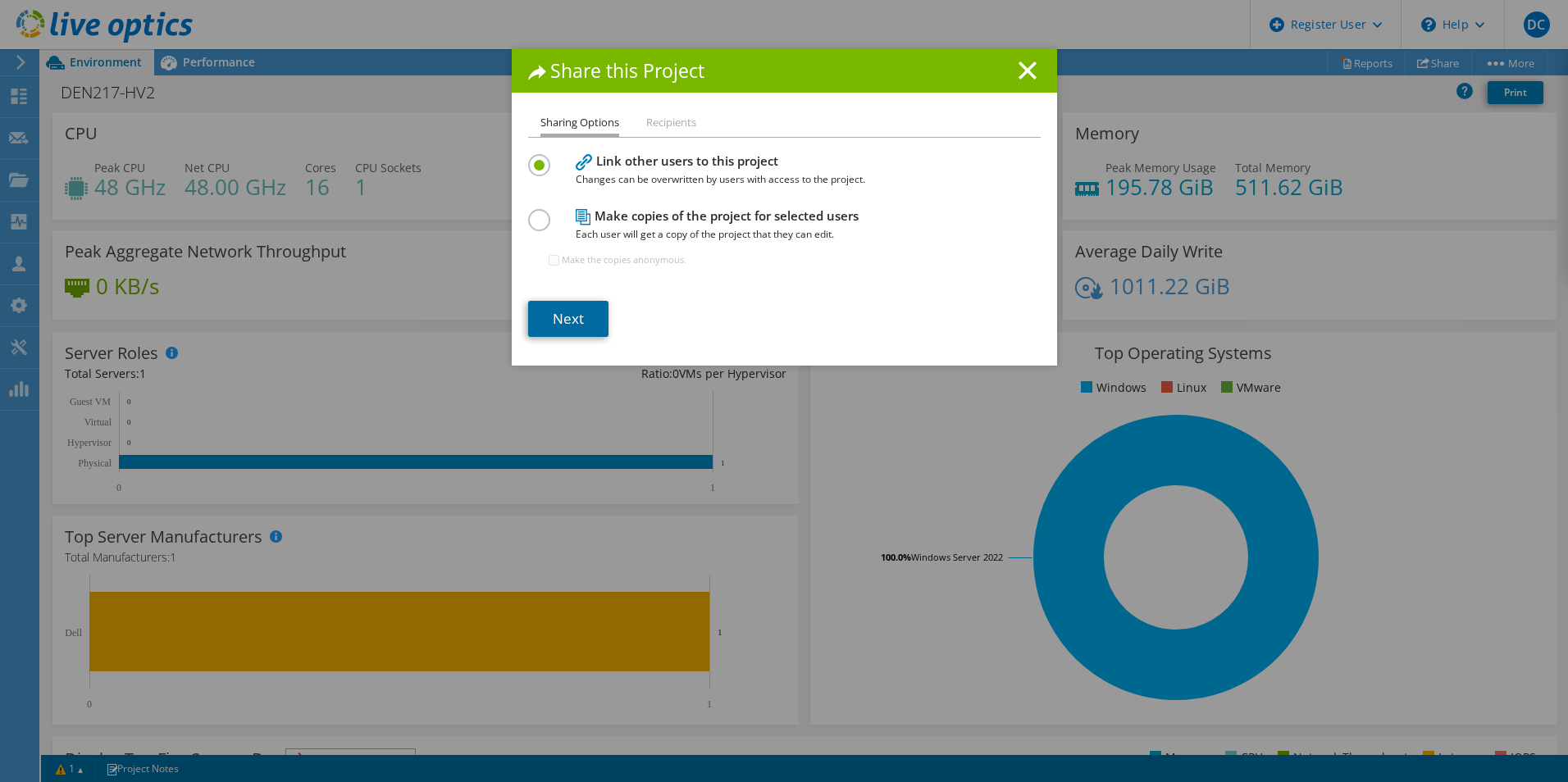
click at [592, 315] on link "Next" at bounding box center [568, 319] width 81 height 36
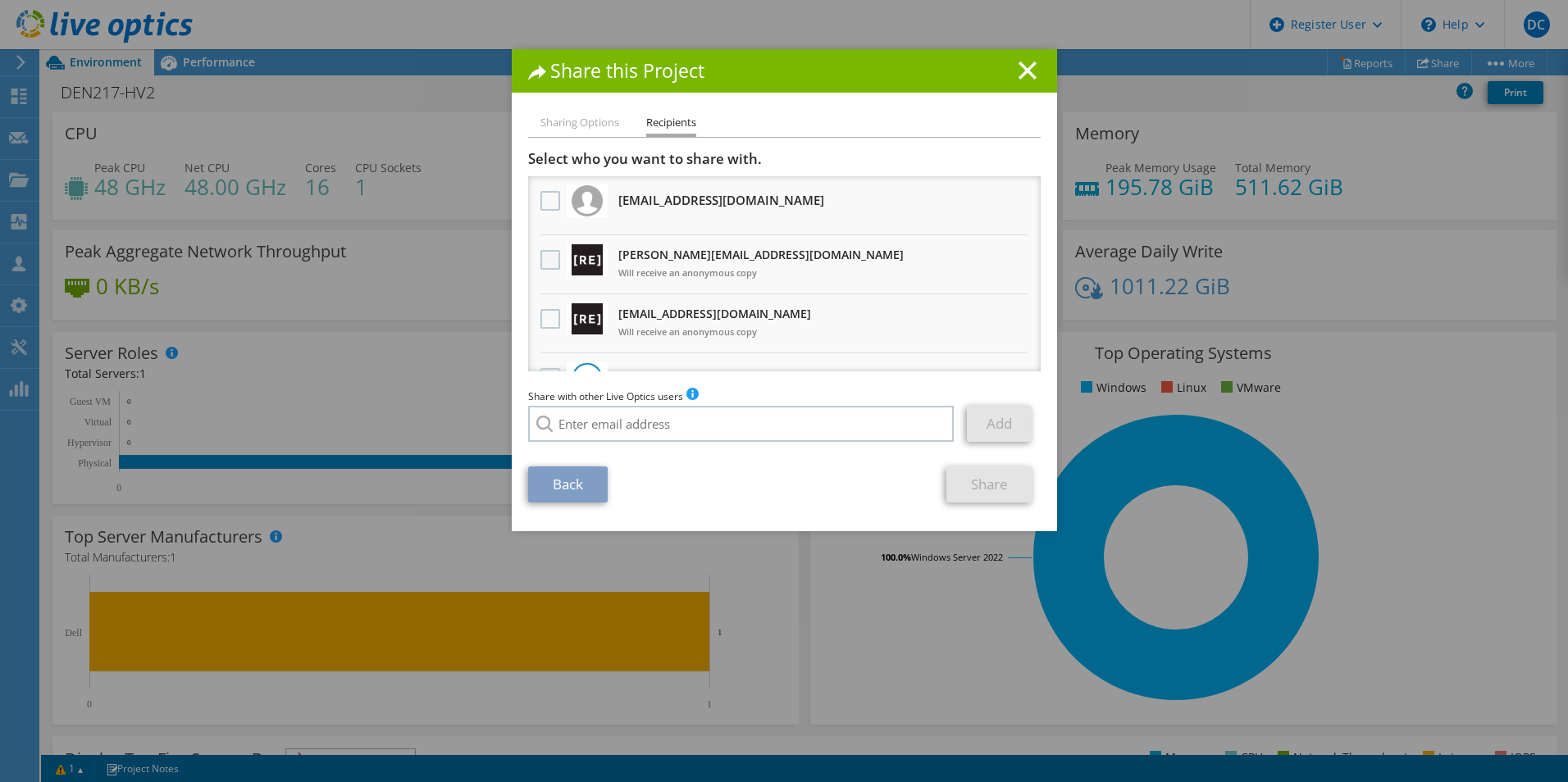
click at [540, 266] on label at bounding box center [551, 260] width 23 height 20
click at [0, 0] on input "checkbox" at bounding box center [0, 0] width 0 height 0
click at [537, 304] on div at bounding box center [550, 319] width 28 height 35
click at [544, 312] on label at bounding box center [551, 319] width 23 height 20
click at [0, 0] on input "checkbox" at bounding box center [0, 0] width 0 height 0
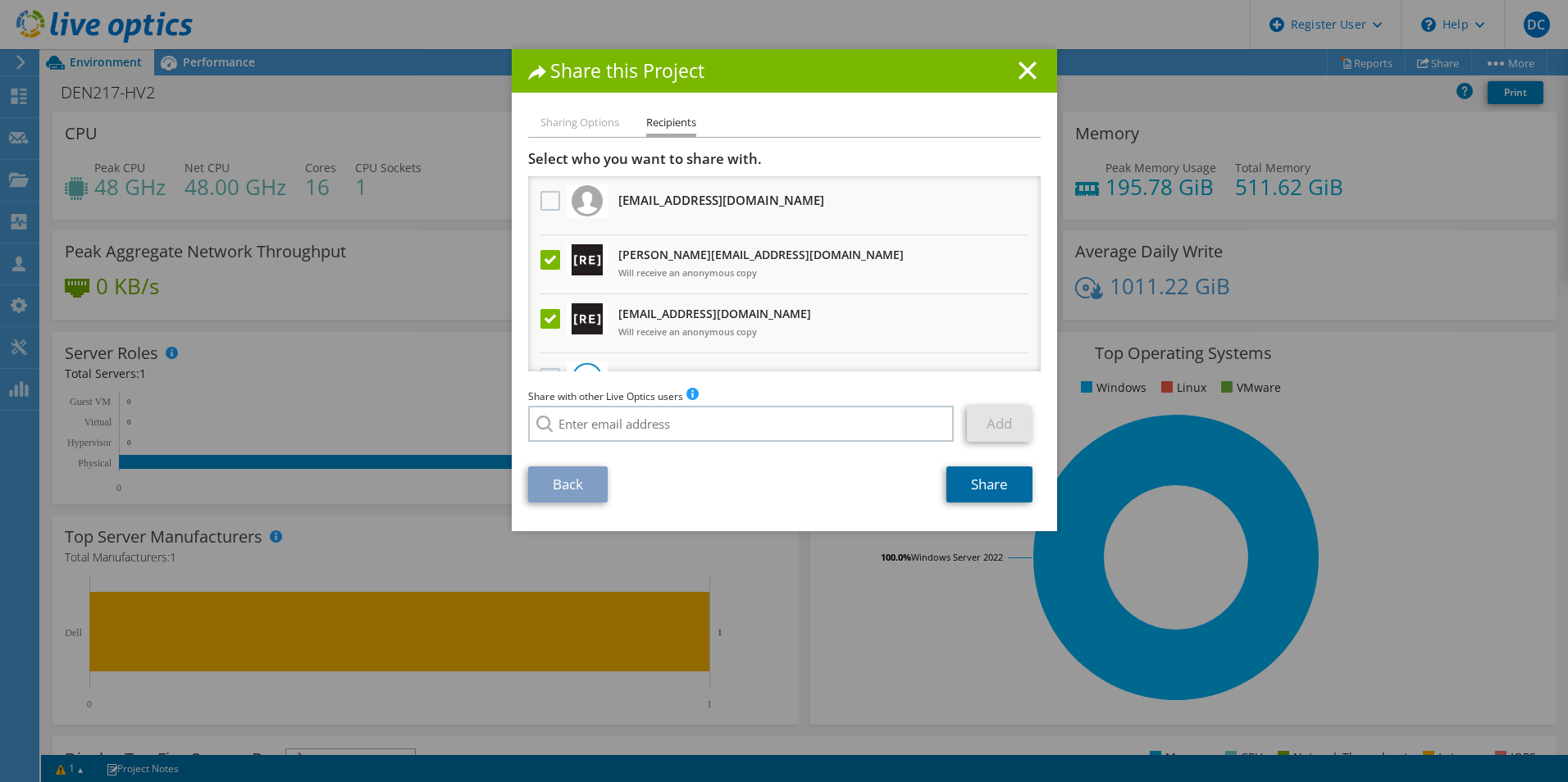
click at [998, 471] on link "Share" at bounding box center [989, 484] width 86 height 36
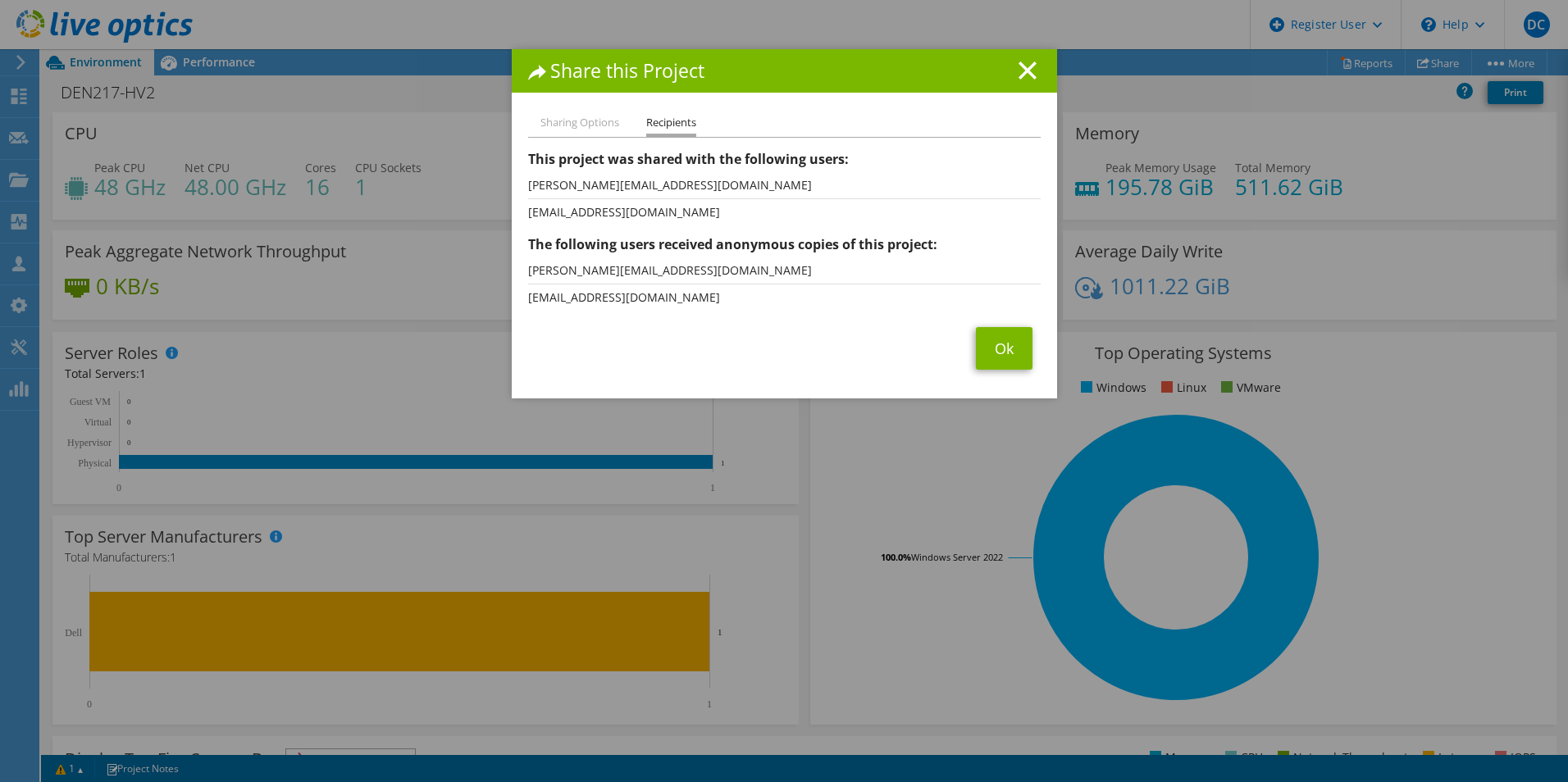
click at [1004, 66] on h1 "Share this Project" at bounding box center [784, 71] width 512 height 19
click at [1007, 66] on h1 "Share this Project" at bounding box center [784, 71] width 512 height 19
click at [1011, 70] on h1 "Share this Project" at bounding box center [784, 71] width 512 height 19
click at [1018, 70] on icon at bounding box center [1027, 70] width 18 height 18
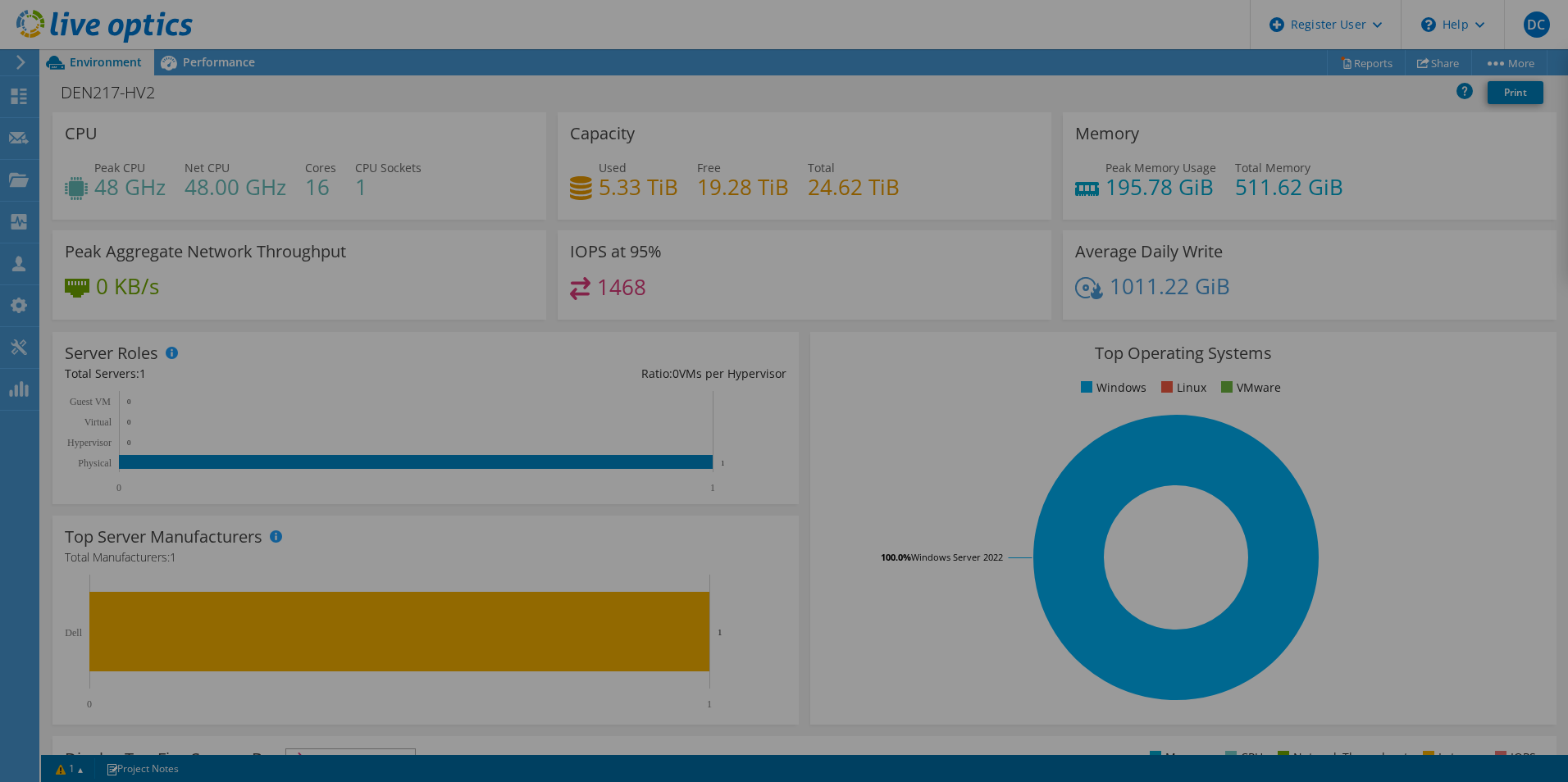
click at [1030, 81] on div at bounding box center [784, 391] width 1568 height 782
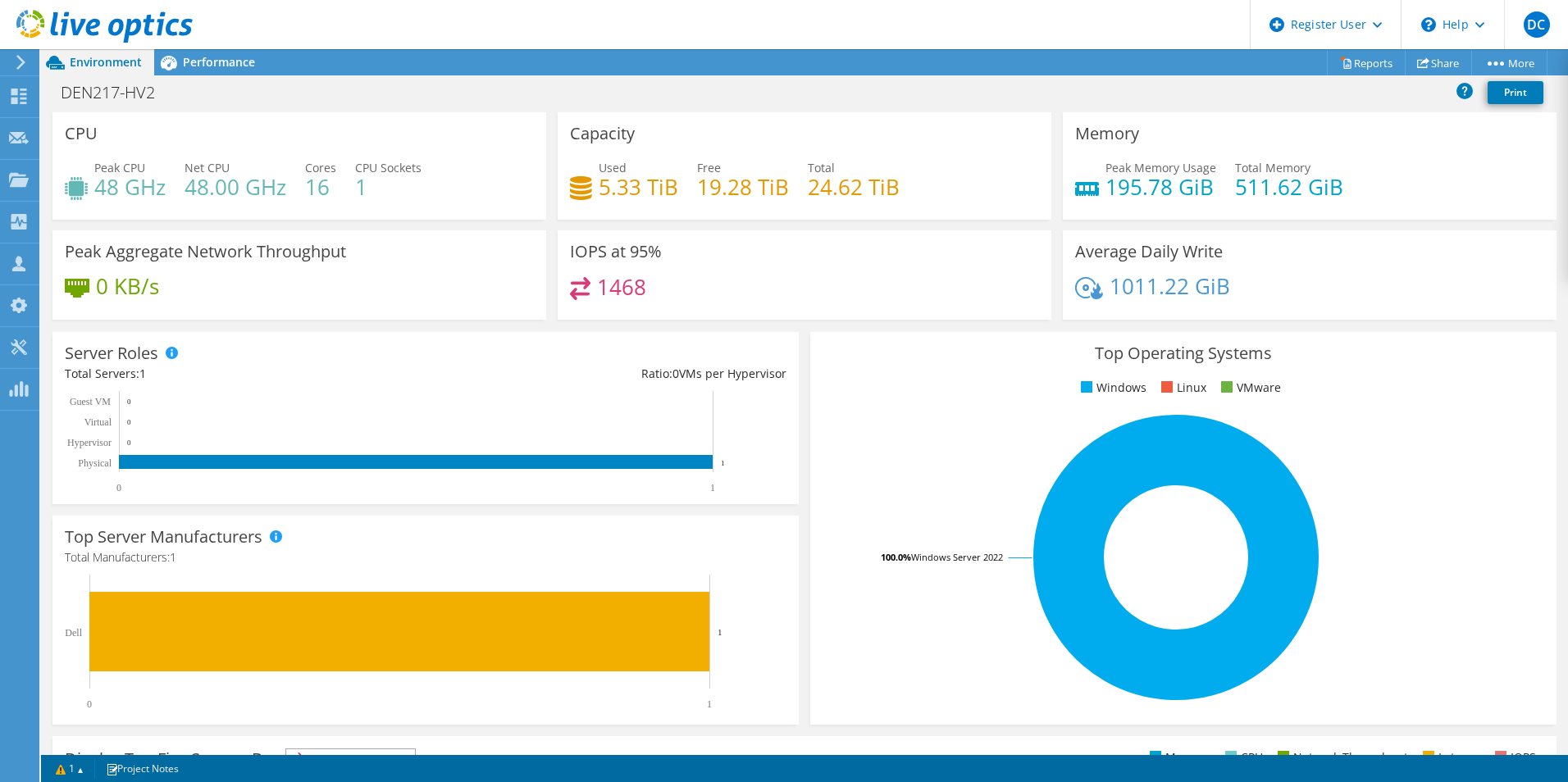
click at [110, 26] on use at bounding box center [104, 26] width 176 height 33
click at [247, 63] on span "Performance" at bounding box center [219, 62] width 72 height 16
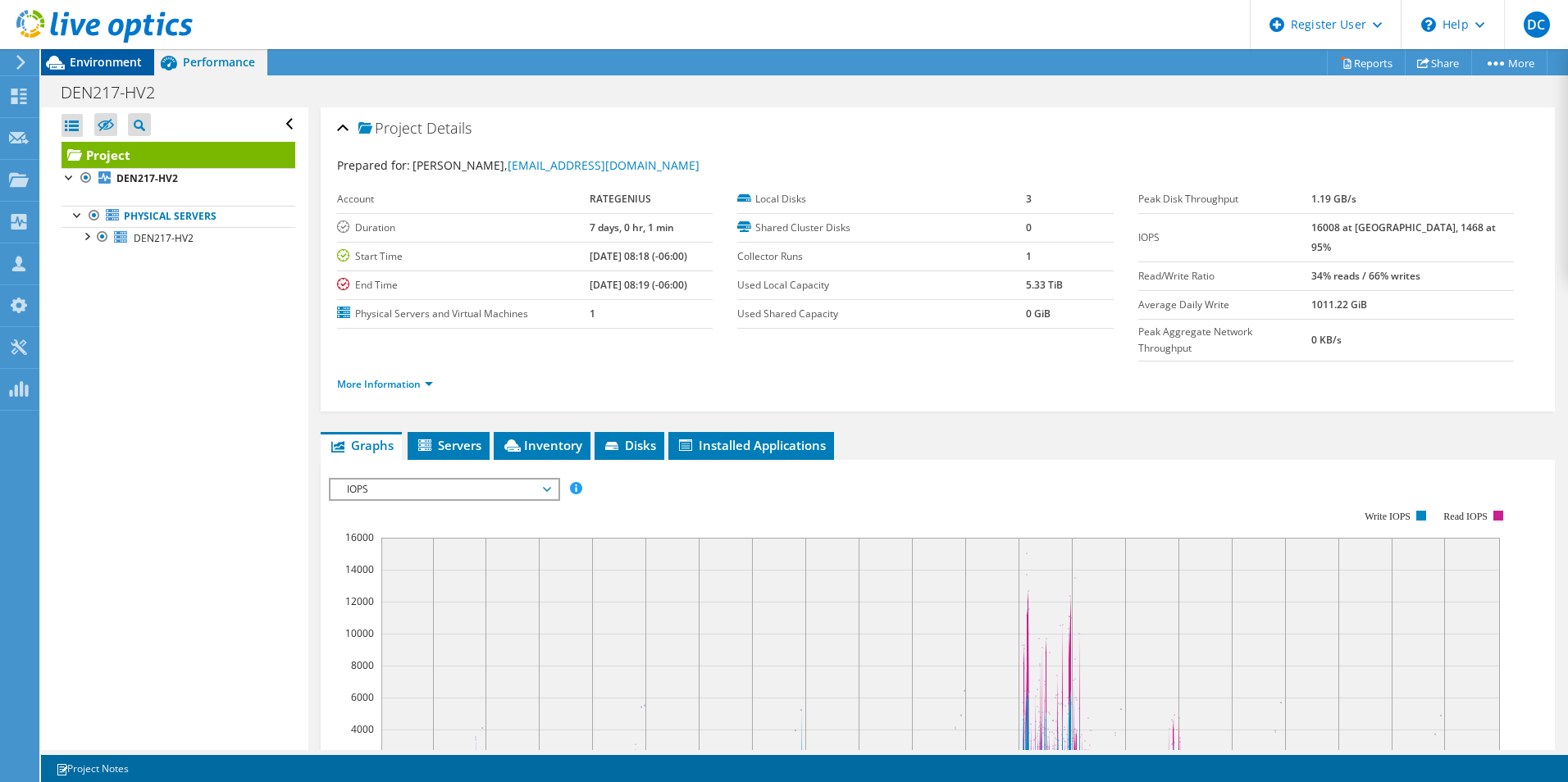
click at [103, 65] on span "Environment" at bounding box center [105, 62] width 72 height 16
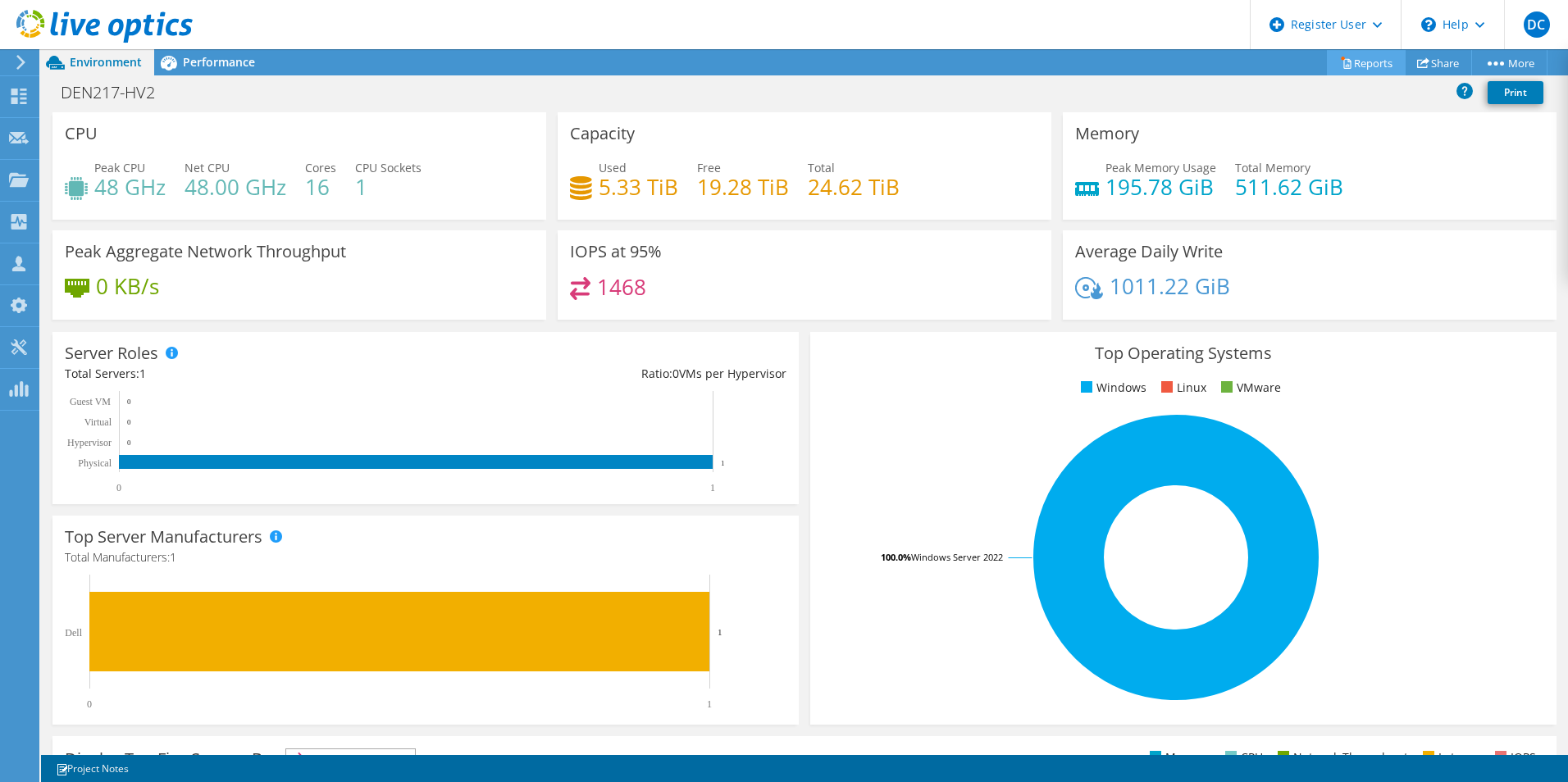
click at [1348, 63] on link "Reports" at bounding box center [1366, 62] width 79 height 25
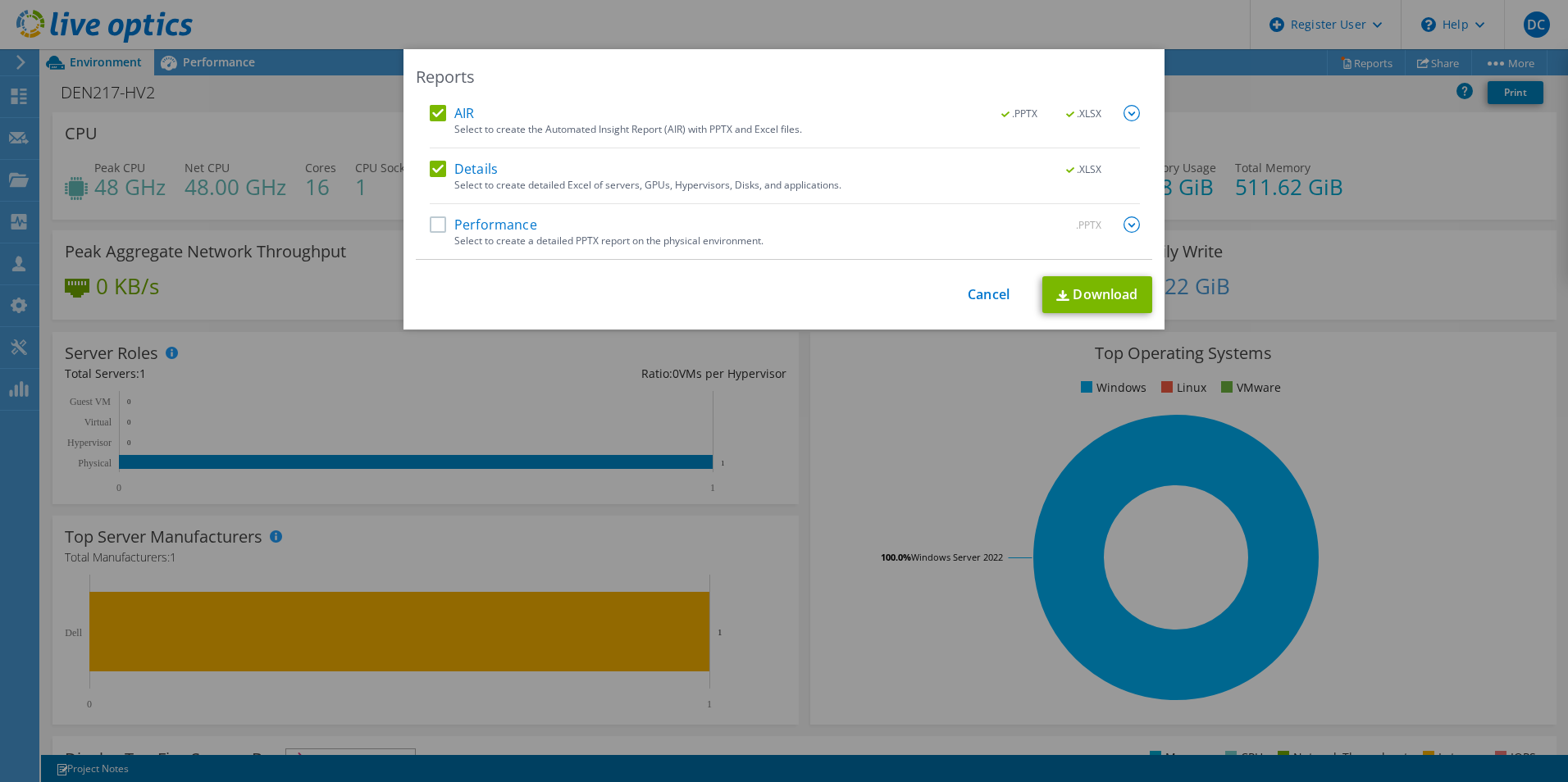
click at [436, 228] on label "Performance" at bounding box center [484, 224] width 108 height 16
click at [0, 0] on input "Performance" at bounding box center [0, 0] width 0 height 0
click at [1099, 286] on link "Download" at bounding box center [1097, 294] width 110 height 36
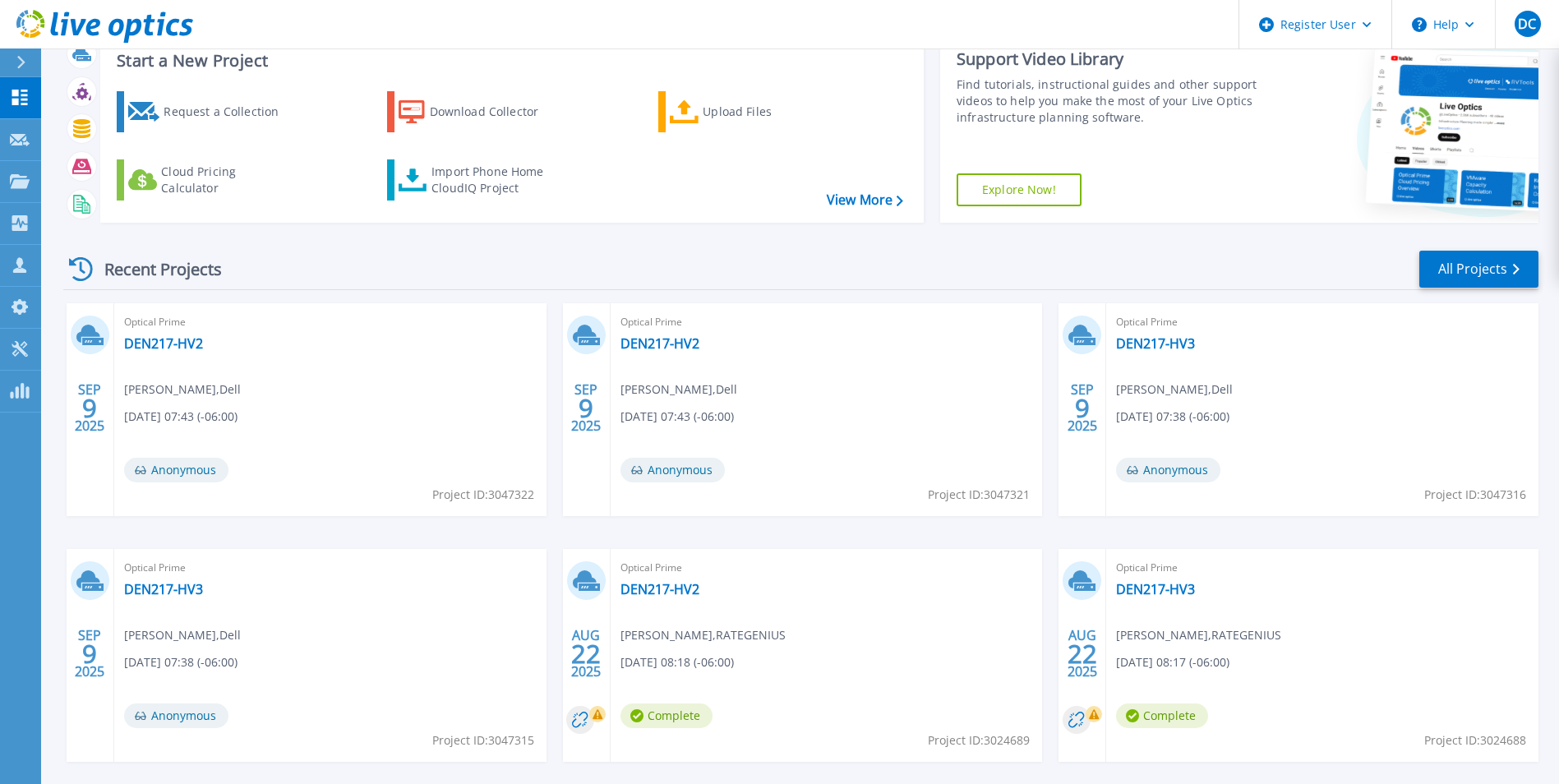
scroll to position [82, 0]
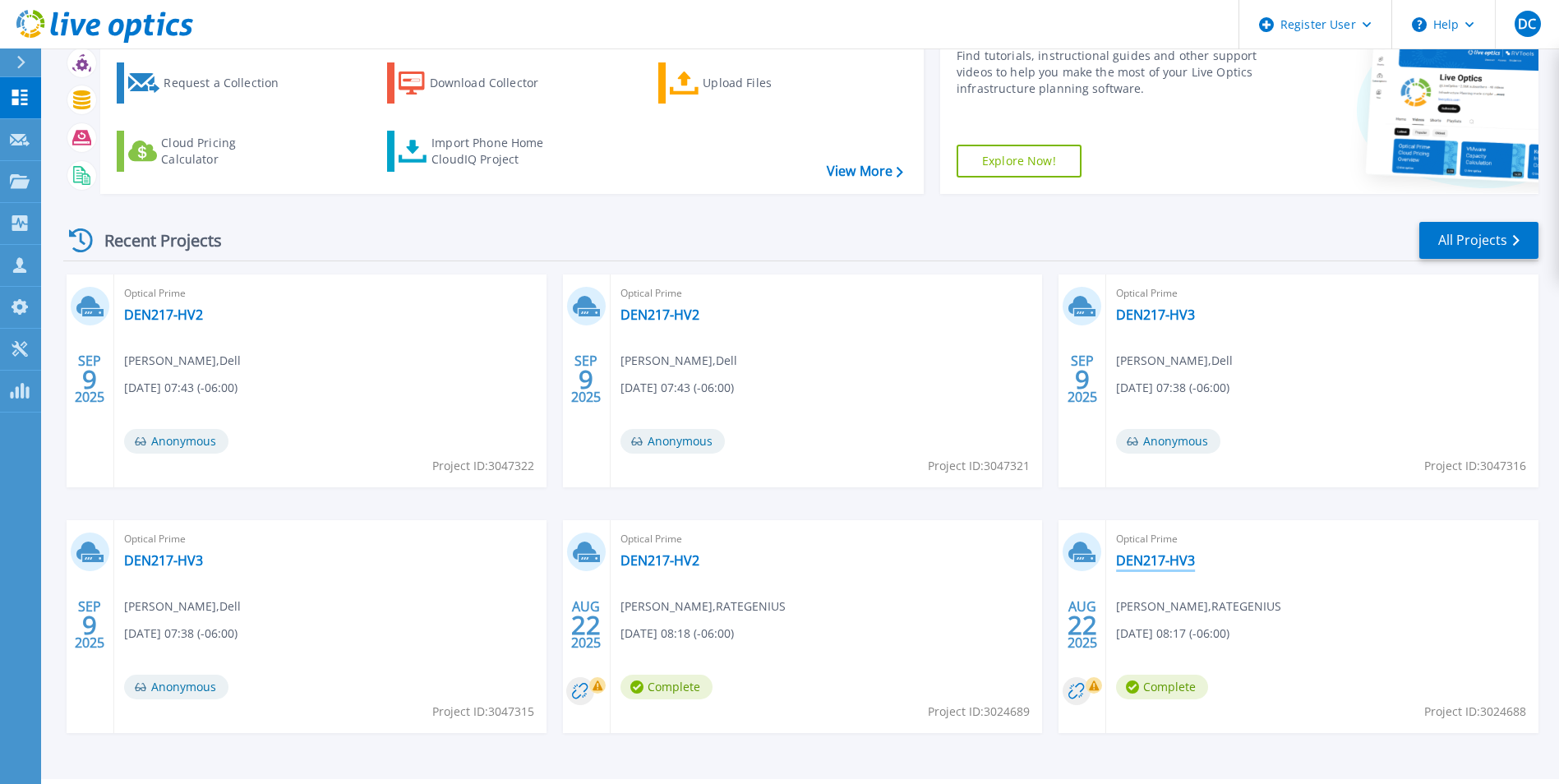
click at [1146, 553] on link "DEN217-HV3" at bounding box center [1155, 560] width 79 height 17
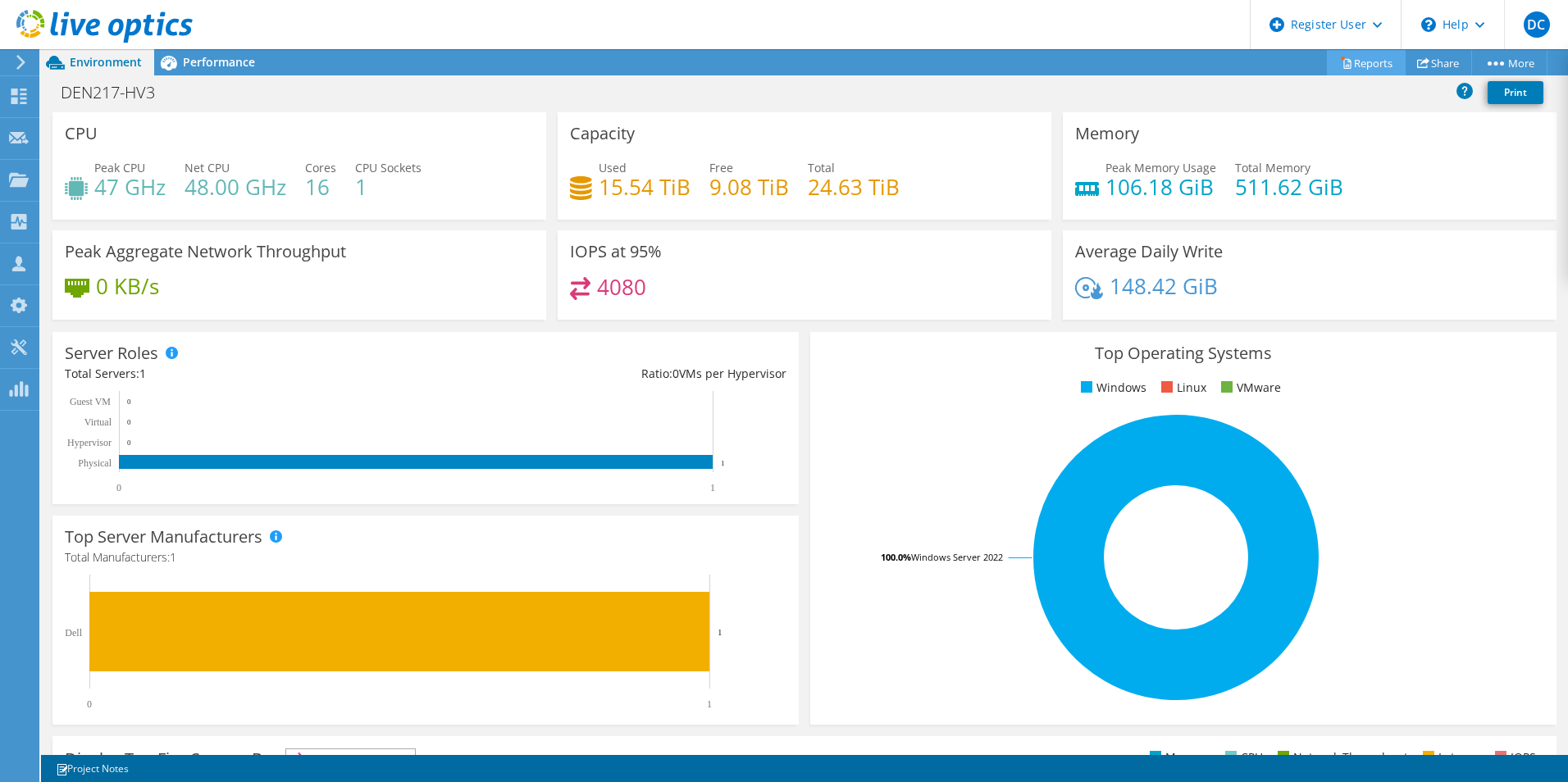
click at [1367, 59] on link "Reports" at bounding box center [1366, 62] width 79 height 25
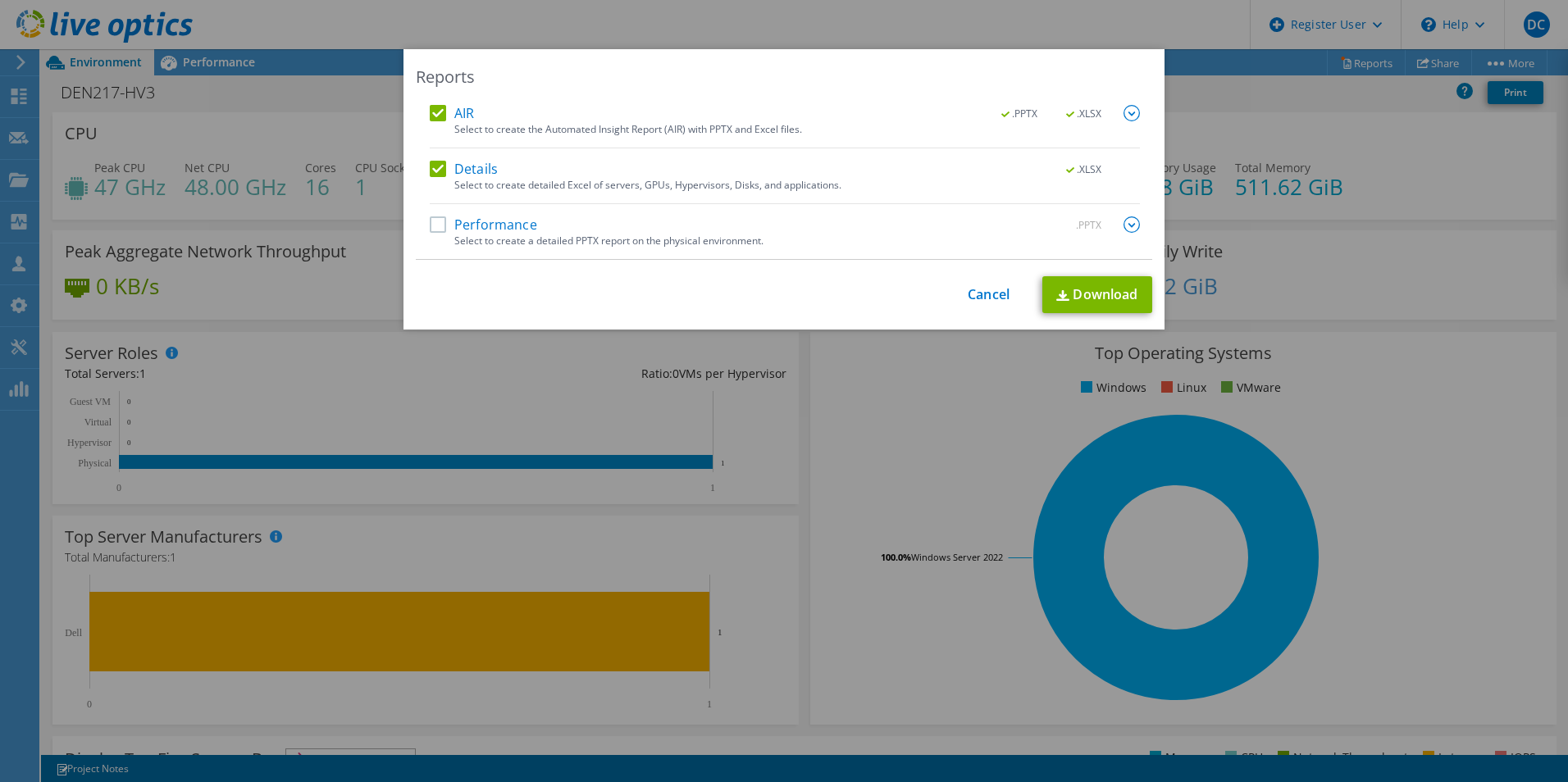
click at [433, 225] on label "Performance" at bounding box center [484, 224] width 108 height 16
click at [0, 0] on input "Performance" at bounding box center [0, 0] width 0 height 0
click at [1104, 299] on link "Download" at bounding box center [1097, 294] width 110 height 36
